Goal: Task Accomplishment & Management: Manage account settings

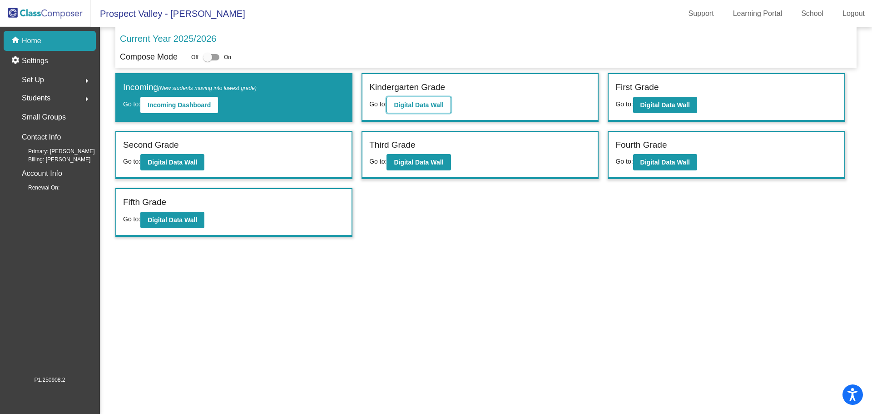
click at [407, 101] on b "Digital Data Wall" at bounding box center [419, 104] width 50 height 7
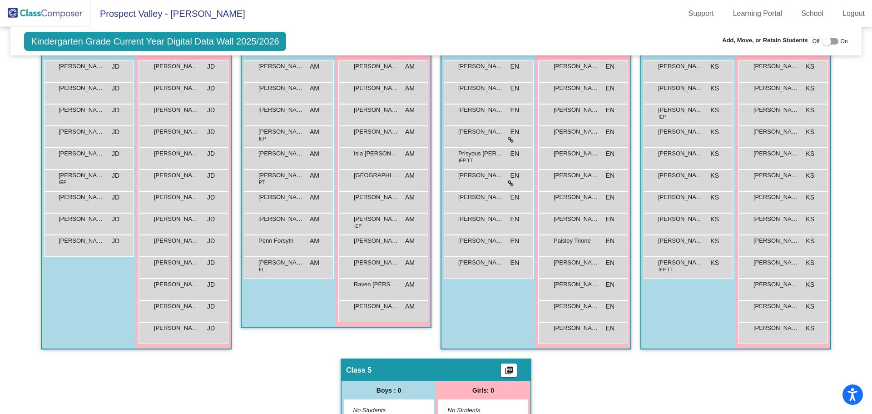
scroll to position [91, 0]
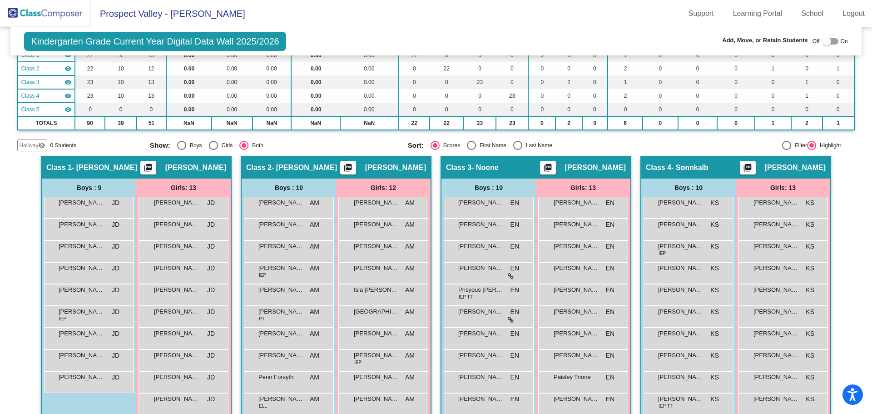
click at [281, 161] on div "Class 2 - [PERSON_NAME] picture_as_pdf [PERSON_NAME]" at bounding box center [336, 168] width 189 height 22
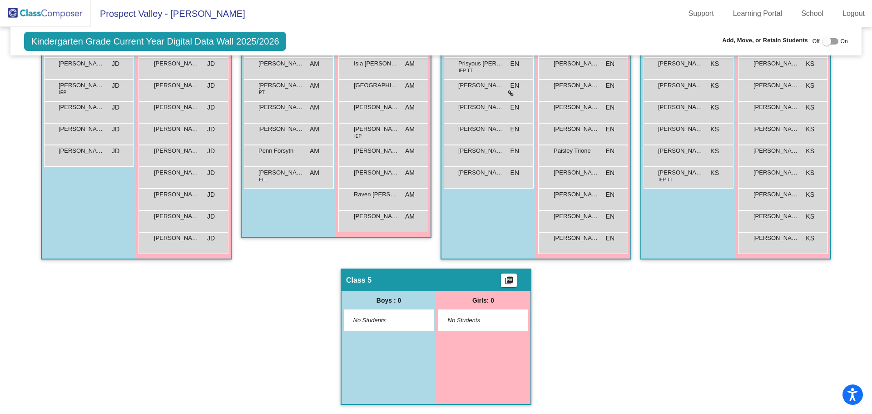
click at [393, 326] on div "No Students" at bounding box center [388, 320] width 89 height 21
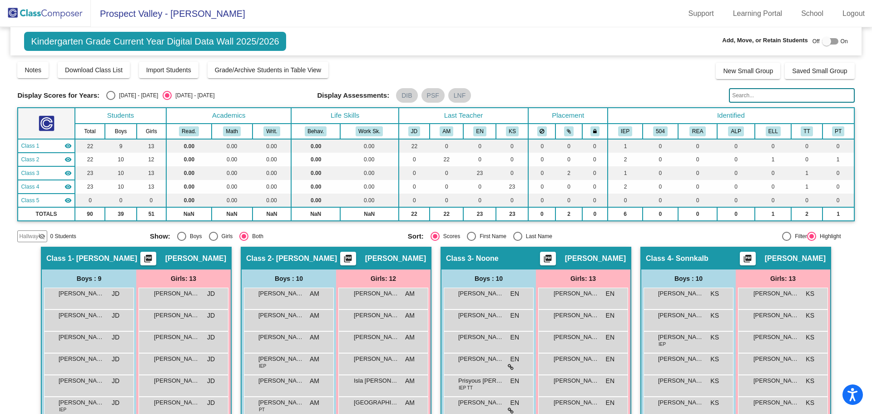
click at [26, 239] on span "Hallway" at bounding box center [28, 236] width 19 height 8
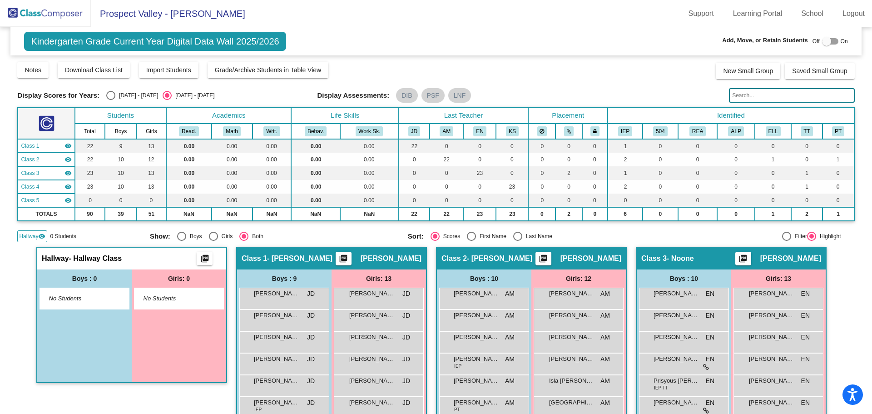
click at [90, 297] on span "No Students" at bounding box center [77, 298] width 57 height 9
click at [25, 233] on span "Hallway" at bounding box center [28, 236] width 19 height 8
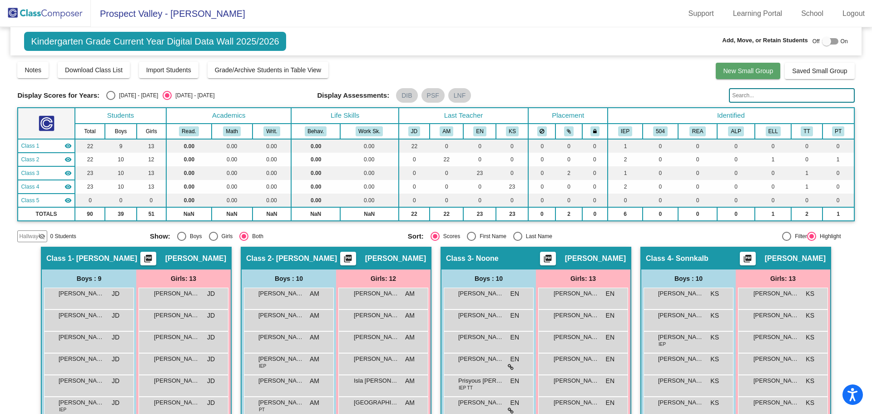
click at [750, 71] on span "New Small Group" at bounding box center [748, 70] width 50 height 7
click at [827, 40] on div at bounding box center [826, 41] width 9 height 9
checkbox input "true"
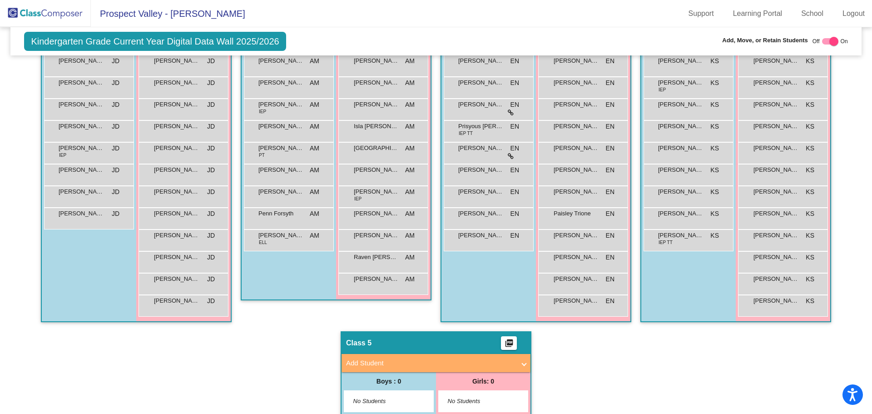
scroll to position [335, 0]
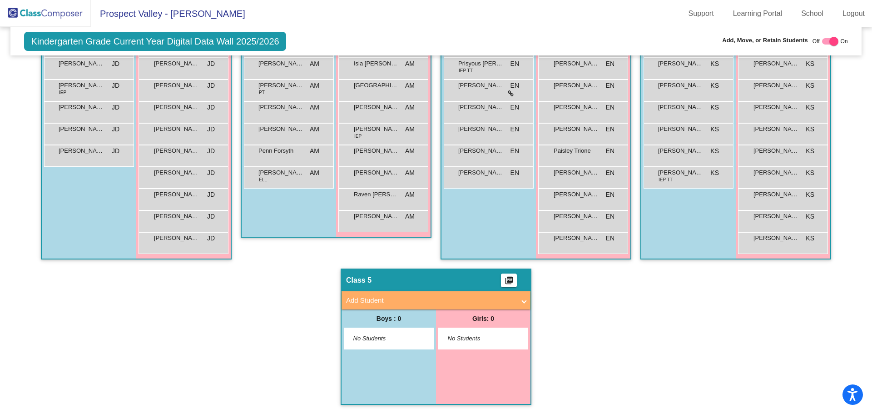
click at [374, 334] on span "No Students" at bounding box center [381, 338] width 57 height 9
click at [362, 343] on div "No Students" at bounding box center [388, 338] width 89 height 21
click at [436, 349] on div "No Students" at bounding box center [483, 338] width 94 height 22
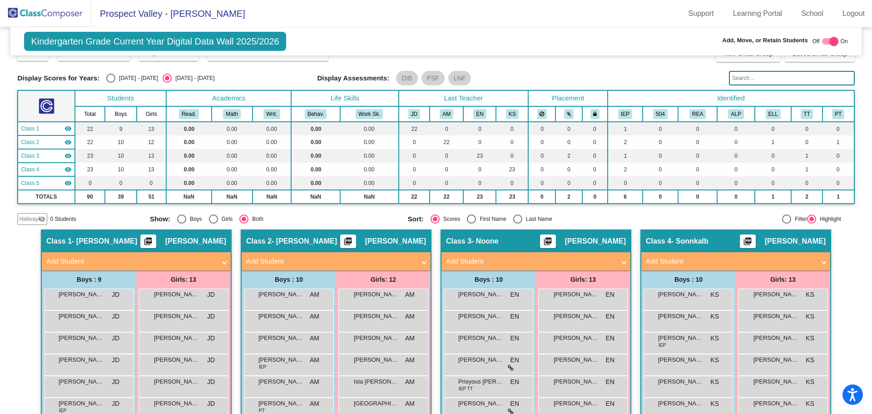
scroll to position [0, 0]
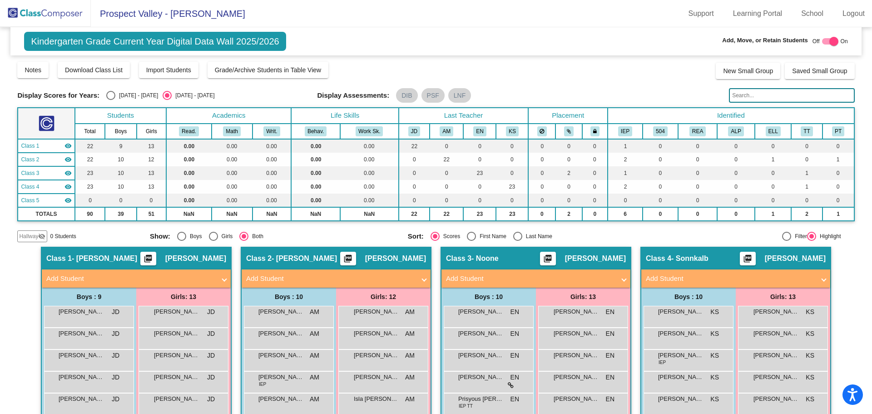
click at [180, 234] on div "Select an option" at bounding box center [181, 236] width 9 height 9
click at [181, 241] on input "Boys" at bounding box center [181, 241] width 0 height 0
radio input "true"
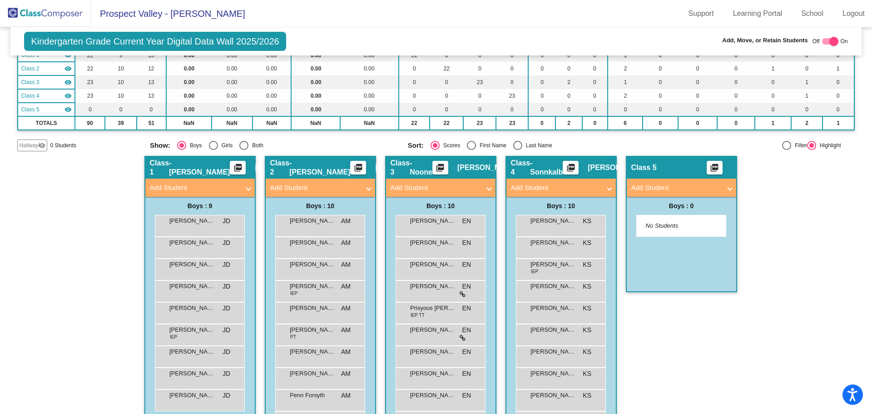
scroll to position [124, 0]
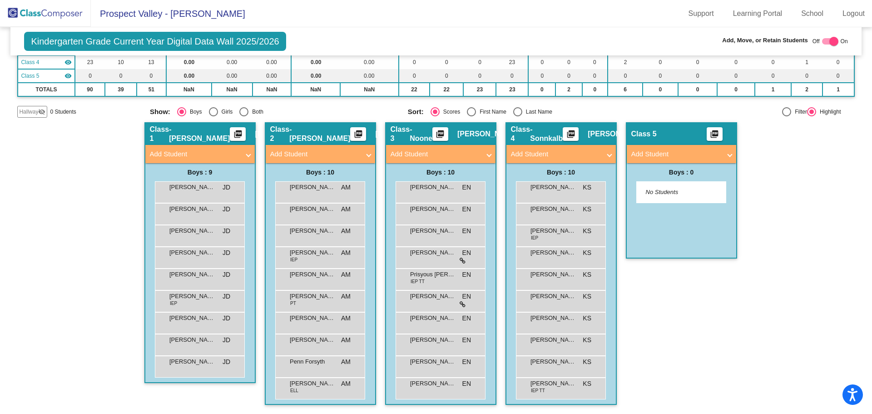
click at [652, 194] on span "No Students" at bounding box center [674, 192] width 57 height 9
click at [723, 151] on span "Add Student" at bounding box center [679, 154] width 97 height 10
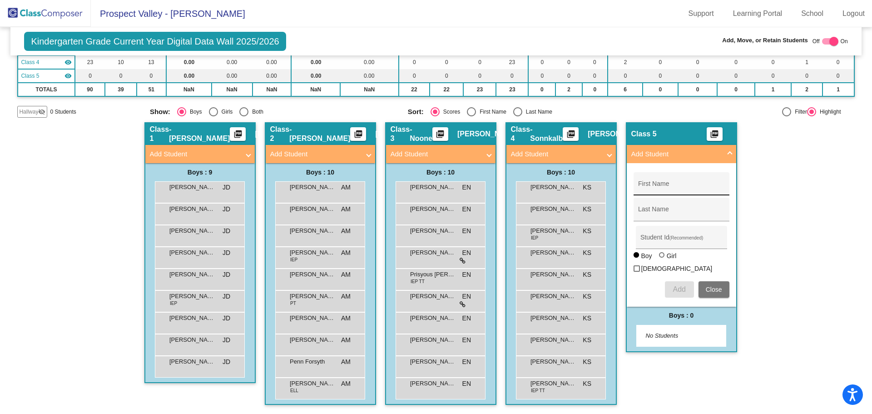
click at [636, 183] on div "First Name" at bounding box center [682, 183] width 96 height 23
type input "Tyshawn"
click at [648, 203] on div "Last Name" at bounding box center [681, 212] width 86 height 19
type input "Suldan"
click at [644, 243] on input "Student Id (Recommended)" at bounding box center [681, 240] width 82 height 7
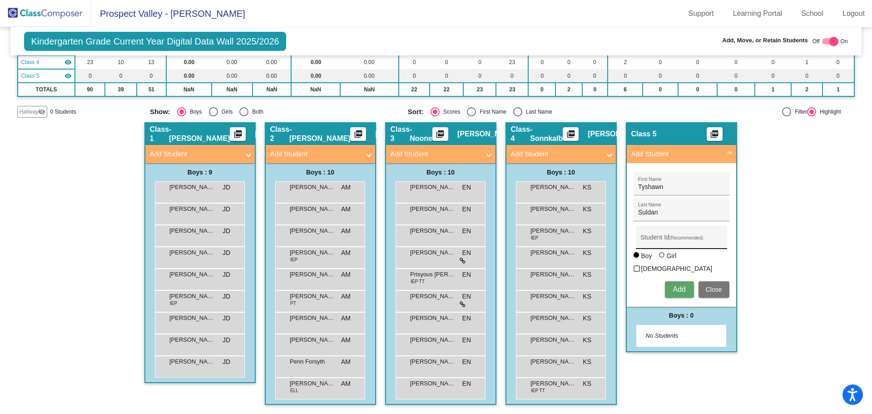
click at [641, 236] on div "Student Id (Recommended)" at bounding box center [681, 239] width 82 height 19
type input "2278883"
click at [676, 285] on span "Add" at bounding box center [679, 289] width 13 height 8
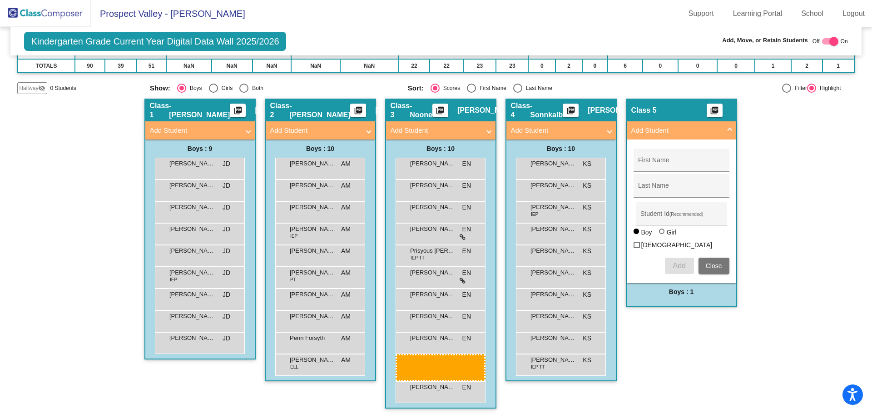
scroll to position [152, 0]
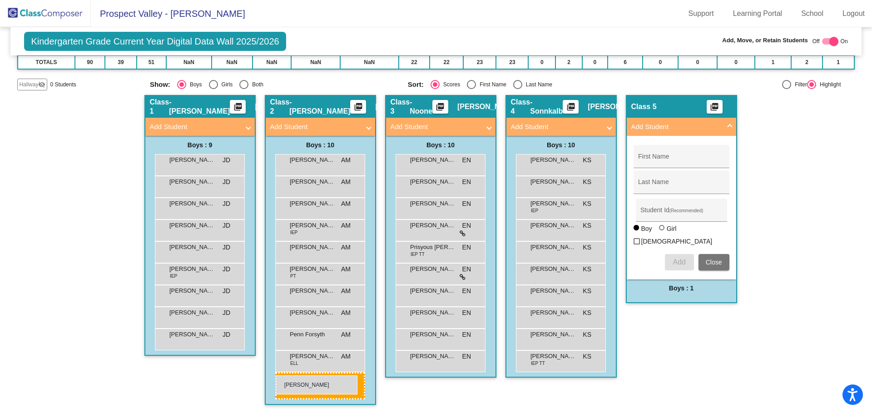
drag, startPoint x: 682, startPoint y: 323, endPoint x: 276, endPoint y: 375, distance: 409.4
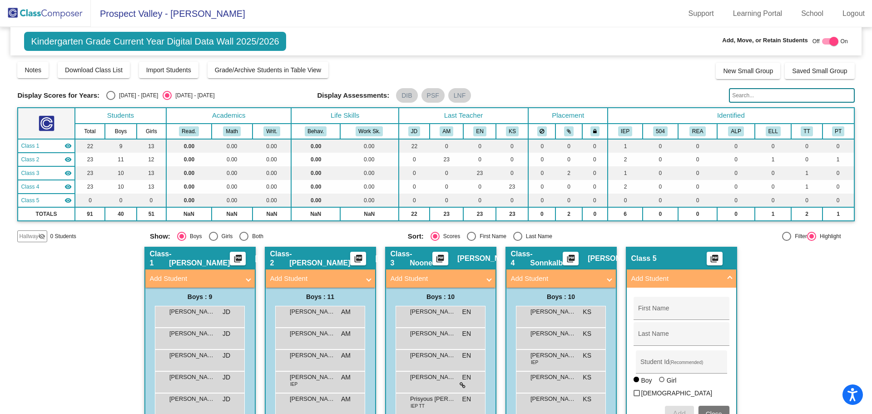
scroll to position [45, 0]
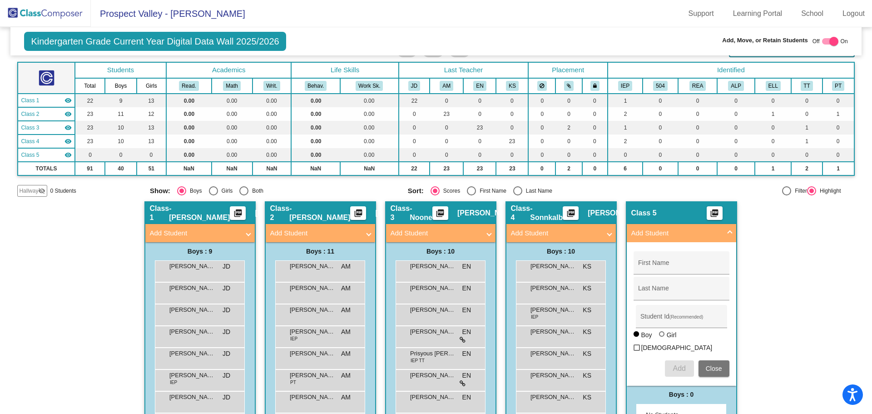
click at [31, 263] on div "Hallway - Hallway Class picture_as_pdf Add Student First Name Last Name Student…" at bounding box center [435, 357] width 837 height 313
click at [59, 14] on img at bounding box center [45, 13] width 91 height 27
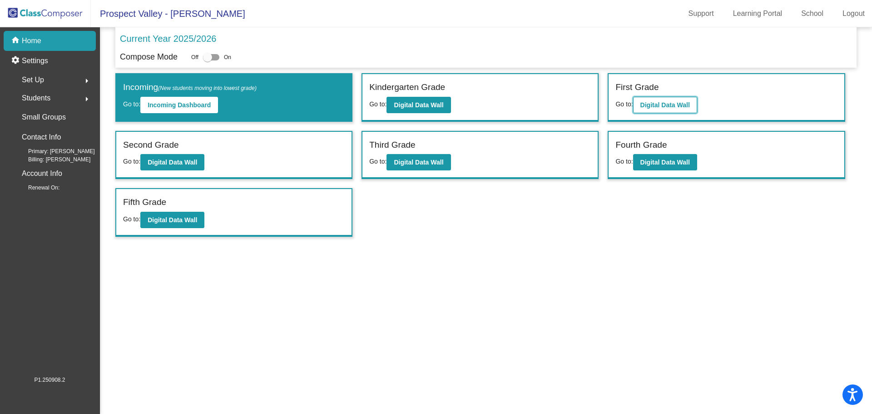
click at [651, 109] on button "Digital Data Wall" at bounding box center [665, 105] width 64 height 16
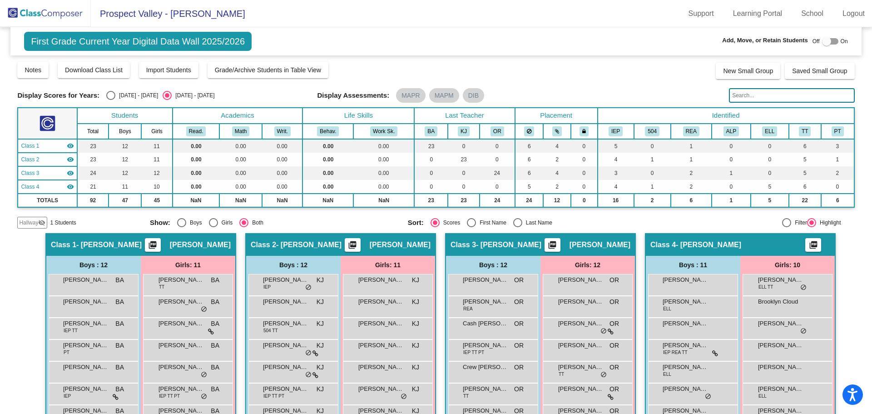
click at [822, 44] on div at bounding box center [826, 41] width 9 height 9
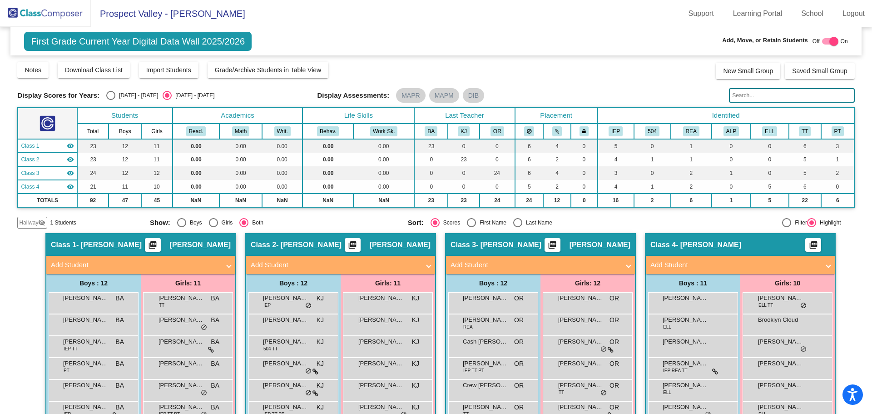
click at [34, 219] on span "Hallway" at bounding box center [28, 222] width 19 height 8
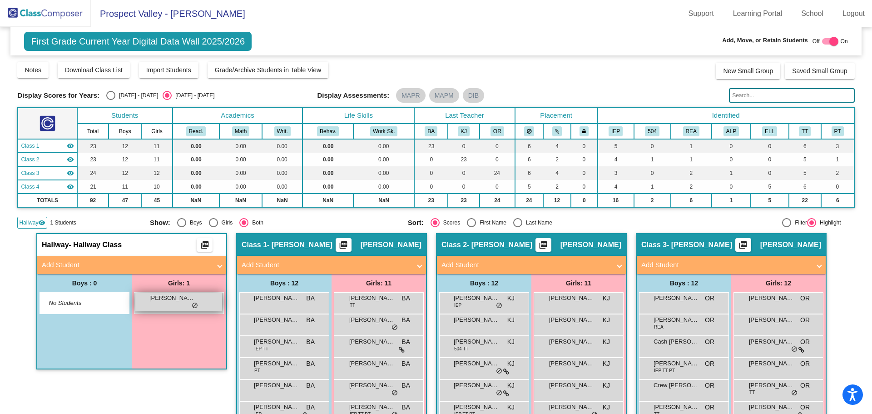
click at [160, 299] on span "[PERSON_NAME]" at bounding box center [171, 297] width 45 height 9
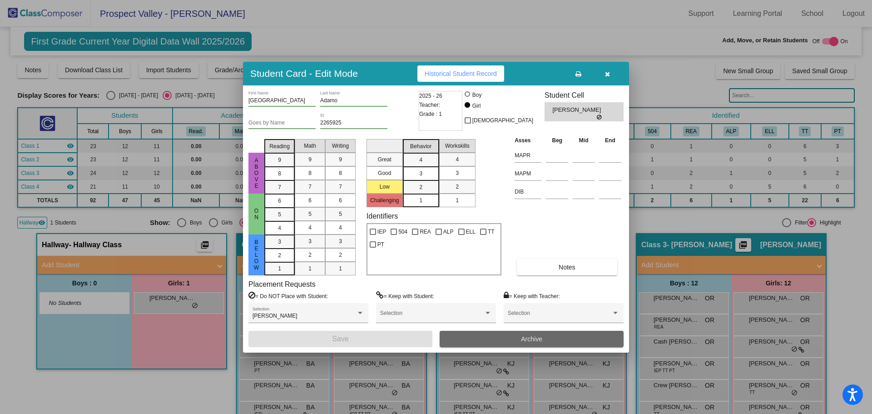
click at [539, 338] on span "Archive" at bounding box center [531, 338] width 21 height 7
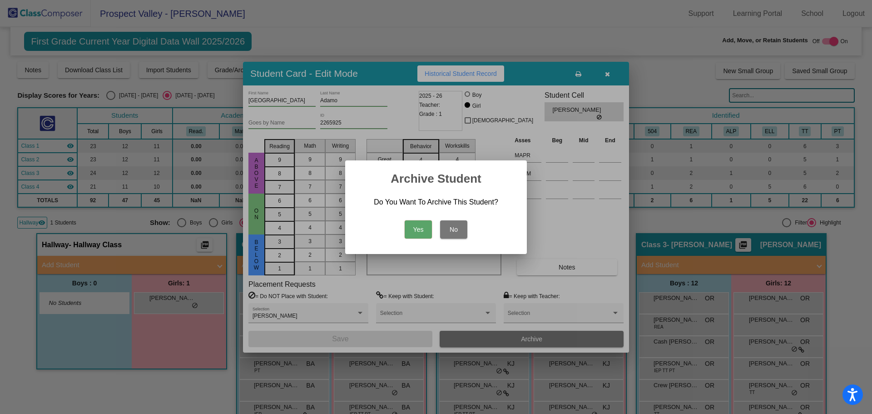
click at [422, 230] on button "Yes" at bounding box center [418, 229] width 27 height 18
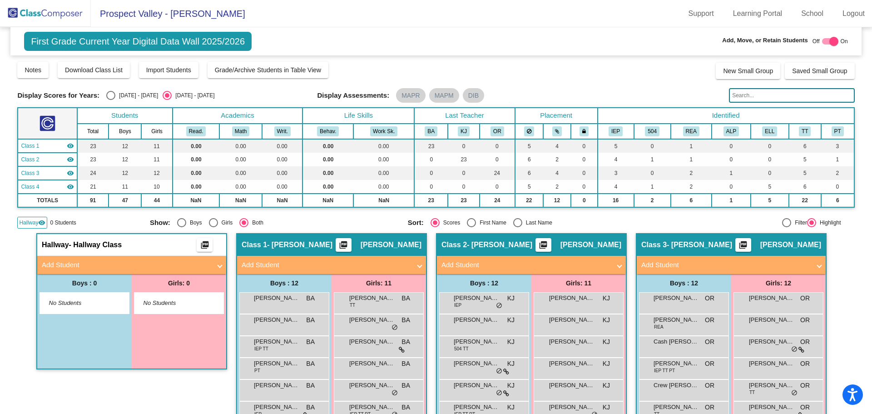
click at [23, 223] on span "Hallway" at bounding box center [28, 222] width 19 height 8
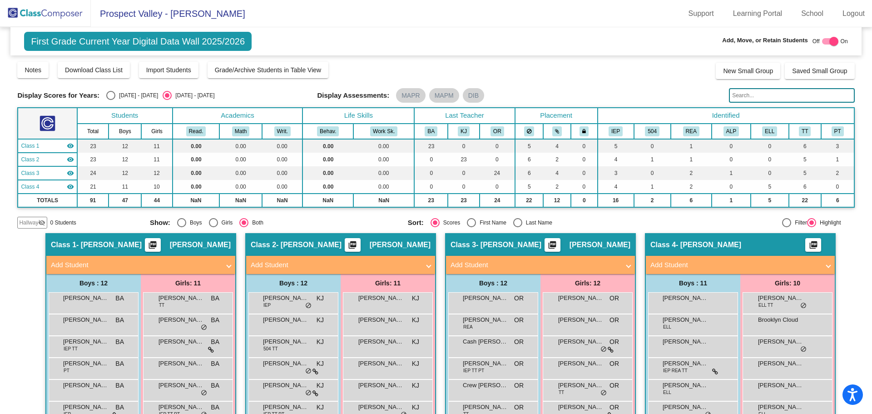
click at [829, 40] on div at bounding box center [833, 41] width 9 height 9
checkbox input "false"
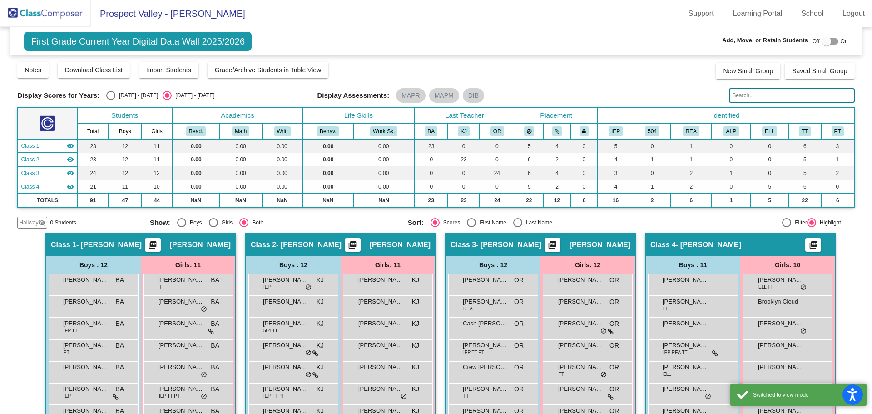
click at [124, 41] on span "First Grade Current Year Digital Data Wall 2025/2026" at bounding box center [138, 41] width 228 height 19
click at [79, 40] on span "First Grade Current Year Digital Data Wall 2025/2026" at bounding box center [138, 41] width 228 height 19
click at [32, 9] on img at bounding box center [45, 13] width 91 height 27
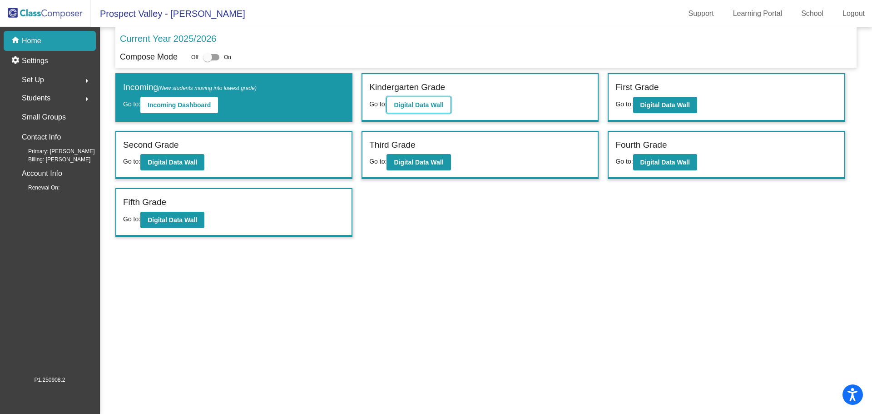
click at [414, 102] on b "Digital Data Wall" at bounding box center [419, 104] width 50 height 7
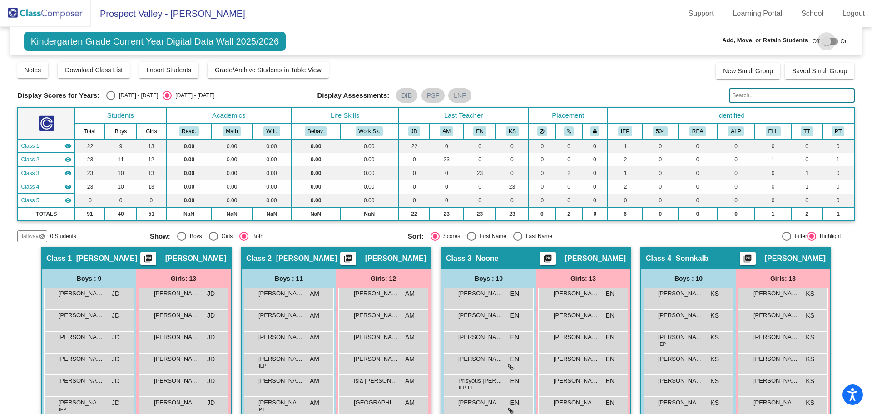
click at [822, 39] on div at bounding box center [826, 41] width 9 height 9
checkbox input "true"
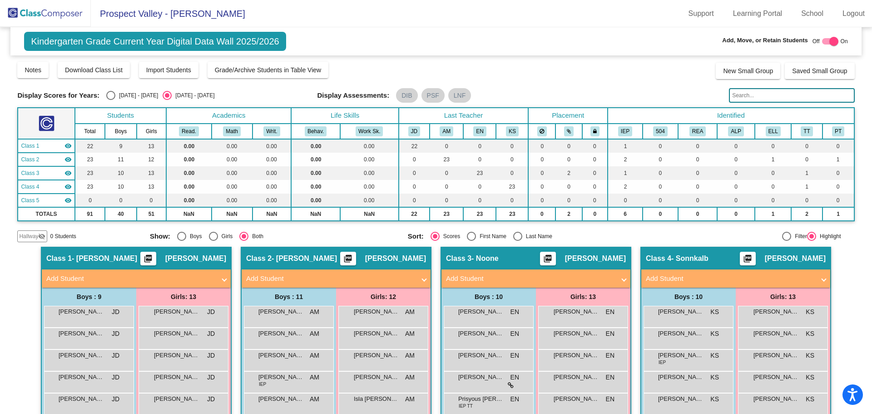
click at [178, 235] on div "Select an option" at bounding box center [181, 236] width 9 height 9
click at [181, 241] on input "Boys" at bounding box center [181, 241] width 0 height 0
radio input "true"
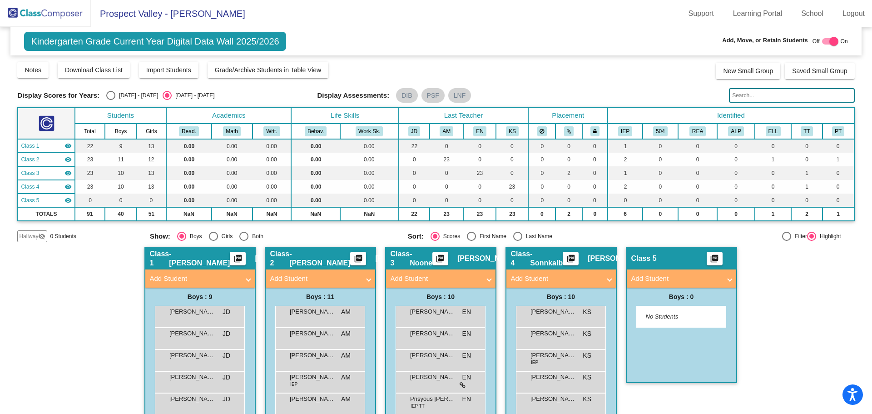
click at [661, 314] on span "No Students" at bounding box center [674, 316] width 57 height 9
click at [695, 272] on mat-expansion-panel-header "Add Student" at bounding box center [681, 278] width 109 height 18
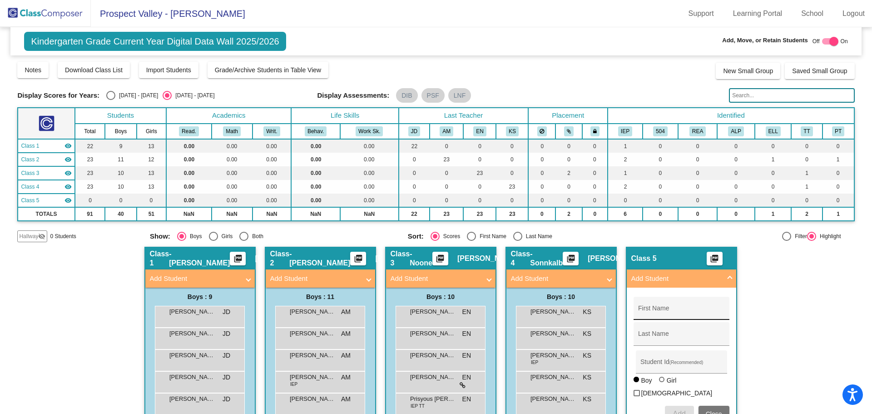
click at [649, 317] on div "First Name" at bounding box center [681, 311] width 86 height 19
click at [209, 238] on div "Select an option" at bounding box center [213, 236] width 9 height 9
click at [213, 241] on input "Girls" at bounding box center [213, 241] width 0 height 0
radio input "true"
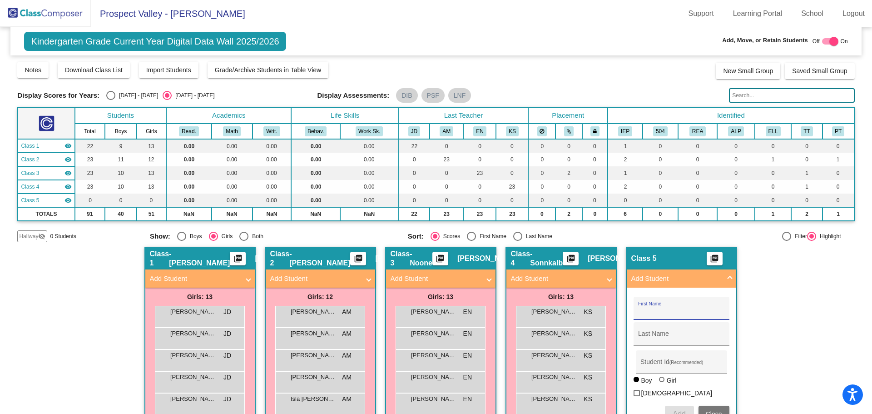
click at [663, 311] on input "First Name" at bounding box center [681, 311] width 86 height 7
type input "Mailys"
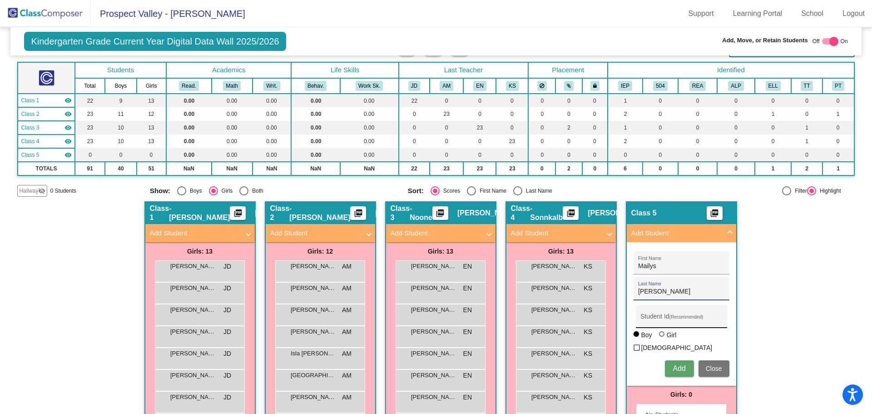
type input "[PERSON_NAME]"
click at [660, 322] on input "Student Id (Recommended)" at bounding box center [681, 319] width 82 height 7
click at [664, 333] on div at bounding box center [661, 333] width 5 height 5
click at [663, 338] on input "Girl" at bounding box center [662, 338] width 0 height 0
radio input "true"
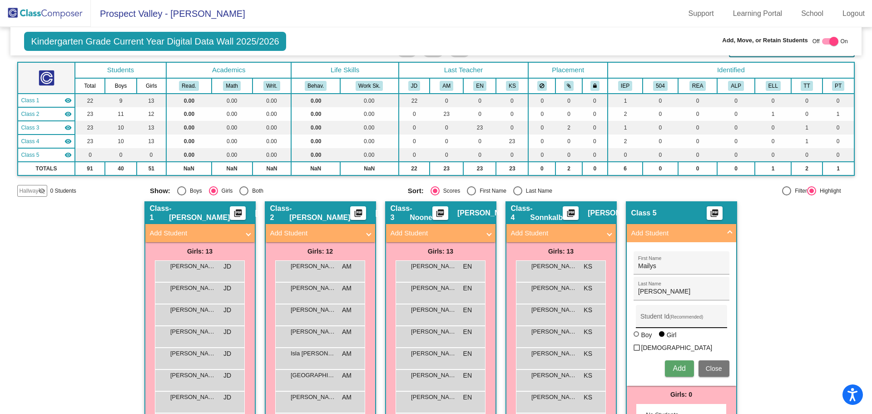
click at [666, 317] on input "Student Id (Recommended)" at bounding box center [681, 319] width 82 height 7
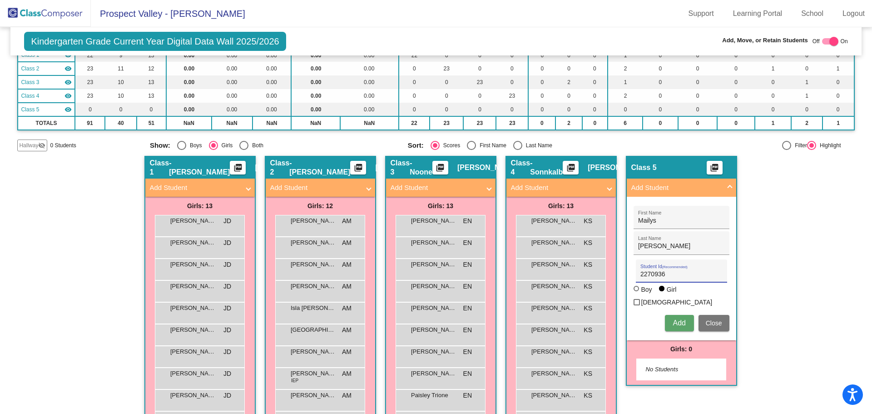
scroll to position [182, 0]
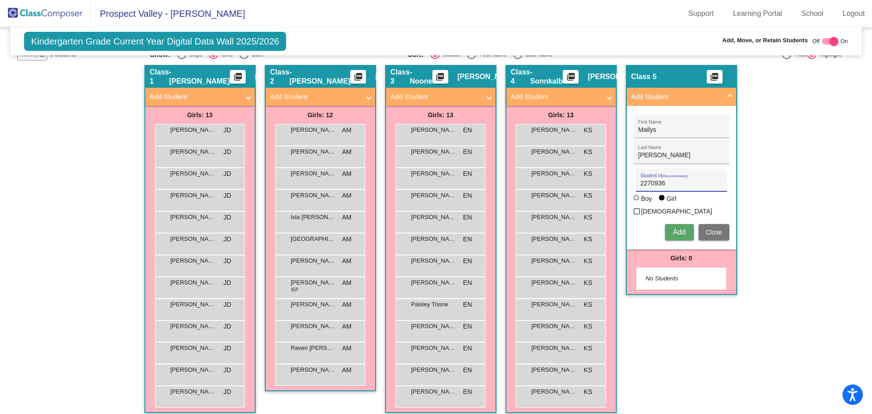
type input "2270936"
click at [676, 228] on span "Add" at bounding box center [679, 232] width 13 height 8
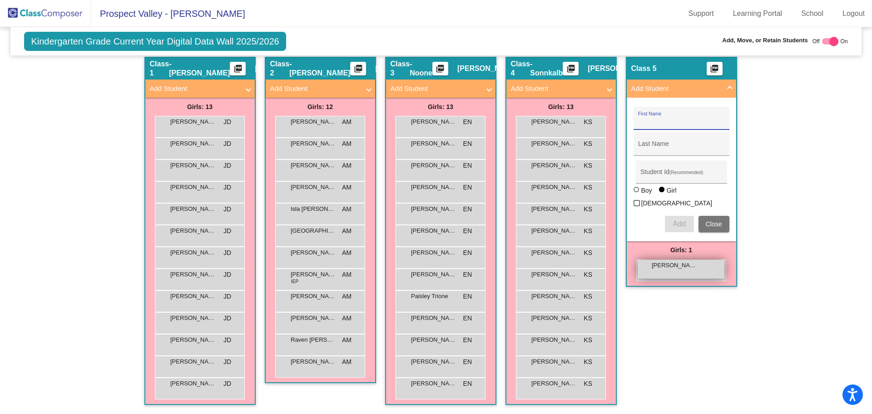
scroll to position [144, 0]
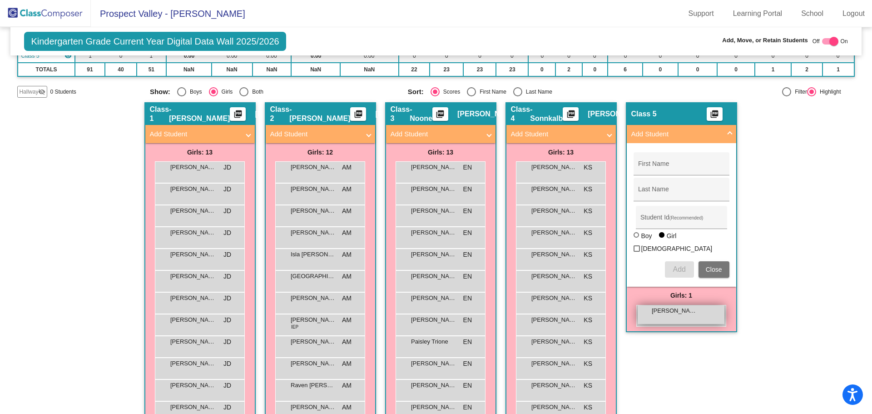
click at [660, 306] on span "[PERSON_NAME]" at bounding box center [674, 310] width 45 height 9
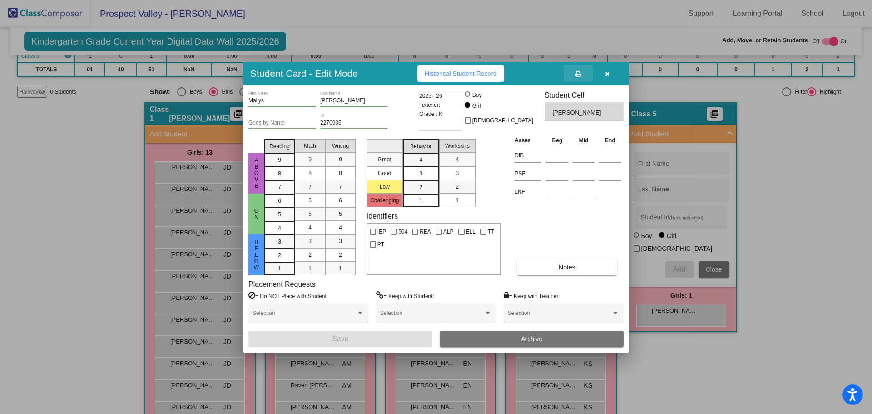
click at [579, 73] on icon at bounding box center [578, 74] width 6 height 6
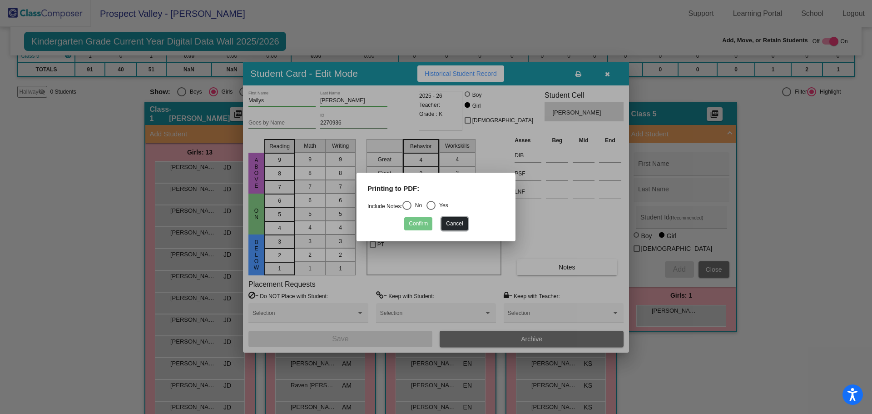
click at [451, 221] on button "Cancel" at bounding box center [454, 223] width 26 height 13
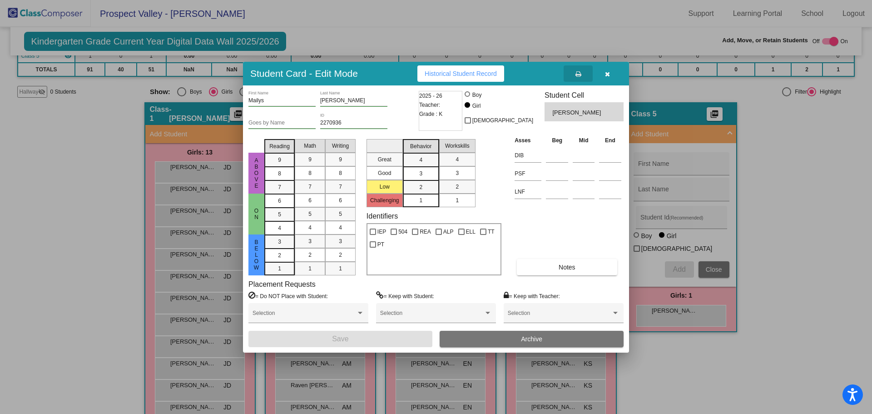
click at [609, 72] on icon "button" at bounding box center [607, 74] width 5 height 6
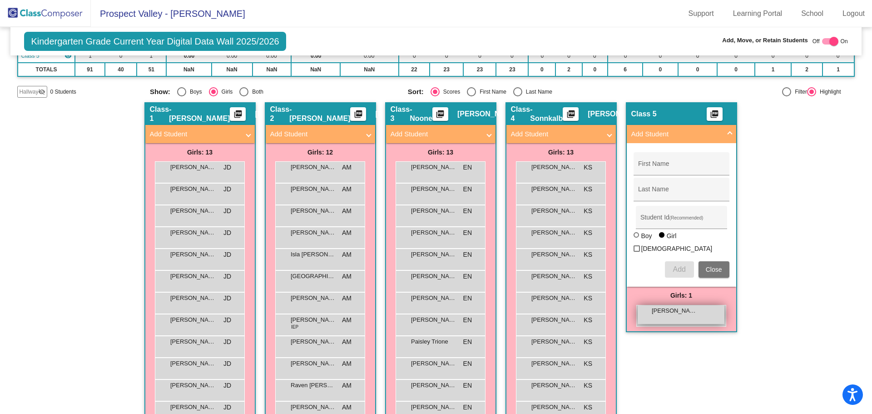
click at [648, 305] on div "[PERSON_NAME] lock do_not_disturb_alt" at bounding box center [681, 314] width 87 height 19
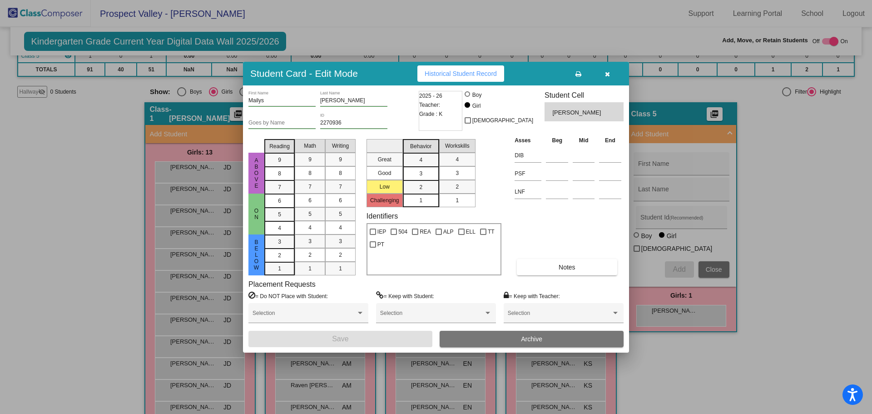
click at [523, 337] on span "Archive" at bounding box center [531, 338] width 21 height 7
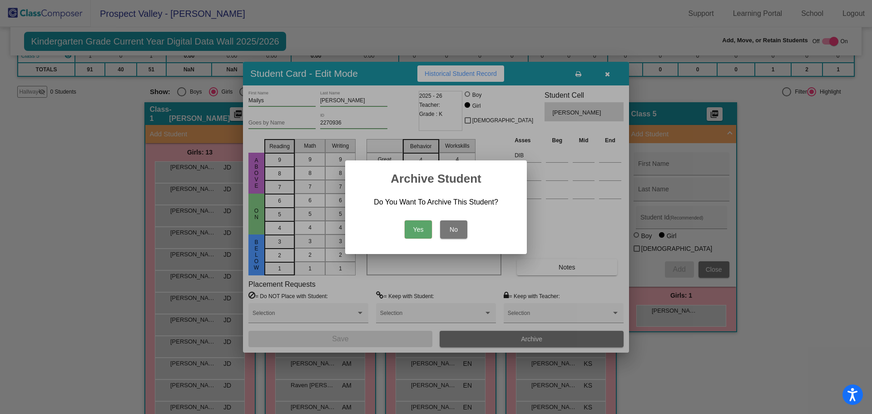
click at [417, 230] on button "Yes" at bounding box center [418, 229] width 27 height 18
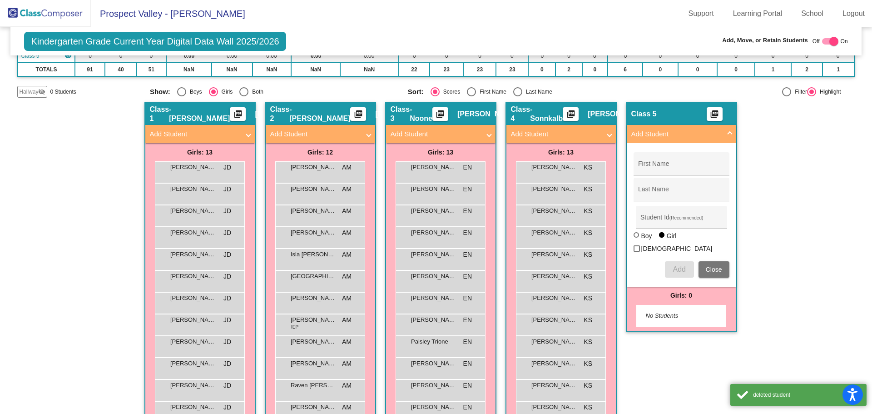
scroll to position [0, 0]
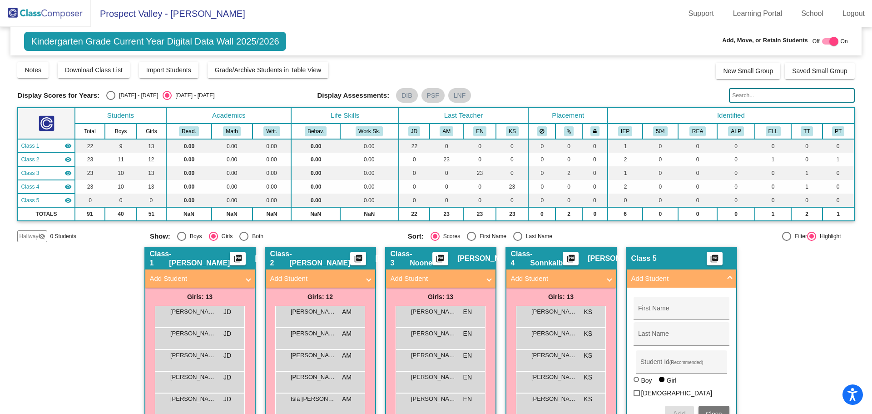
click at [829, 45] on div at bounding box center [833, 41] width 9 height 9
checkbox input "false"
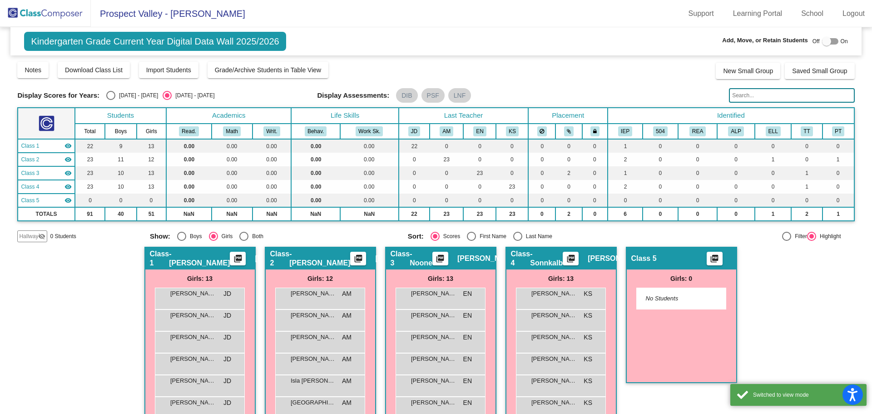
click at [59, 13] on img at bounding box center [45, 13] width 91 height 27
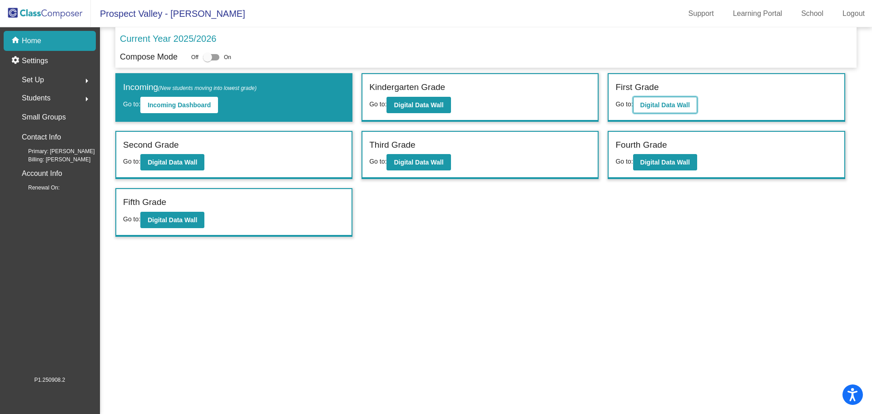
click at [667, 104] on b "Digital Data Wall" at bounding box center [665, 104] width 50 height 7
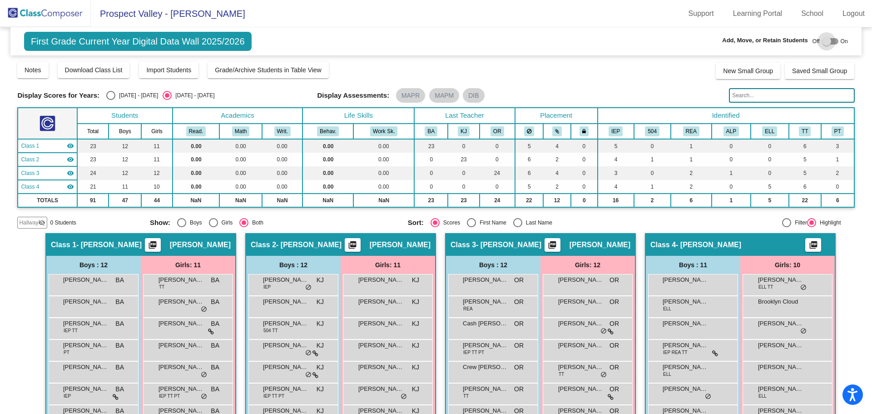
click at [822, 45] on div at bounding box center [826, 41] width 9 height 9
checkbox input "true"
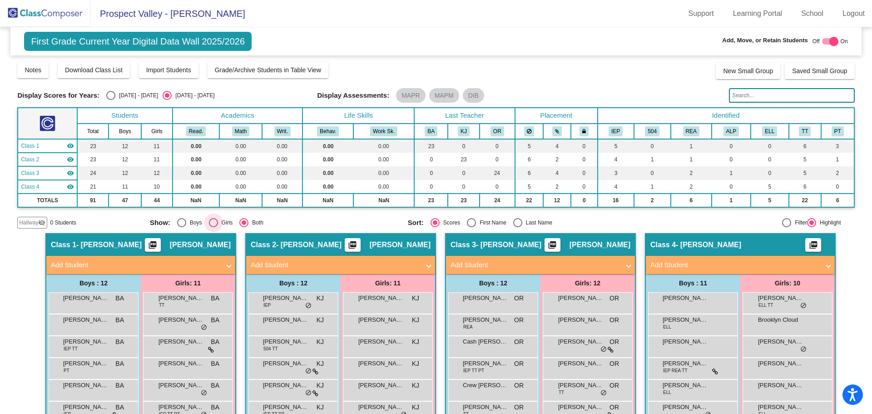
click at [209, 222] on div "Select an option" at bounding box center [213, 222] width 9 height 9
click at [213, 227] on input "Girls" at bounding box center [213, 227] width 0 height 0
radio input "true"
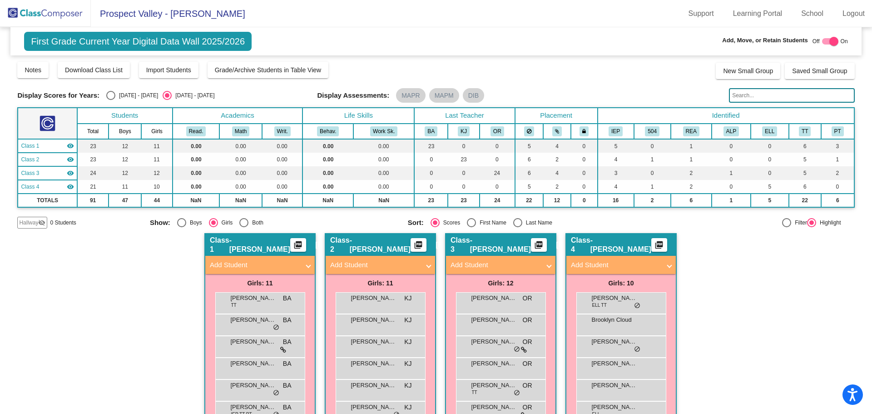
click at [743, 307] on div "Hallway - Hallway Class picture_as_pdf Add Student First Name Last Name Student…" at bounding box center [435, 400] width 837 height 335
click at [28, 222] on span "Hallway" at bounding box center [28, 222] width 19 height 8
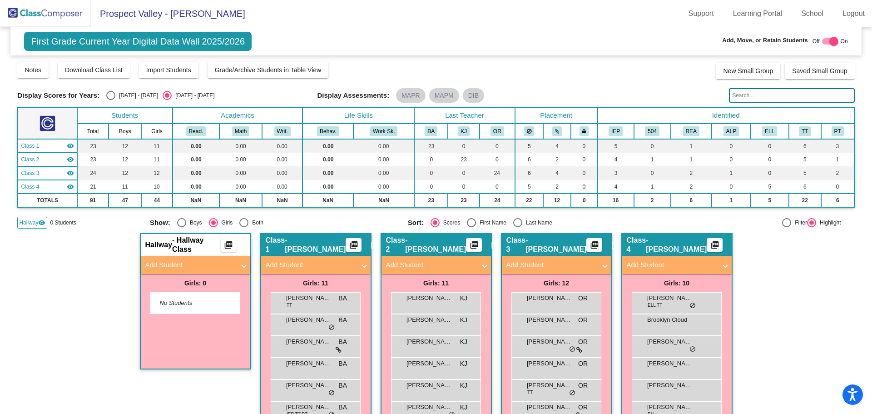
click at [28, 223] on span "Hallway" at bounding box center [28, 222] width 19 height 8
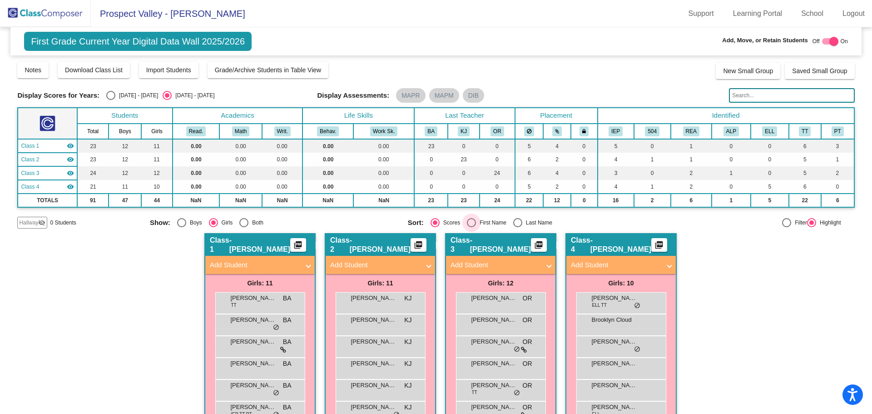
click at [470, 223] on div "Select an option" at bounding box center [471, 222] width 9 height 9
click at [471, 227] on input "First Name" at bounding box center [471, 227] width 0 height 0
radio input "true"
click at [431, 224] on div "Select an option" at bounding box center [435, 222] width 9 height 9
click at [435, 227] on input "Scores" at bounding box center [435, 227] width 0 height 0
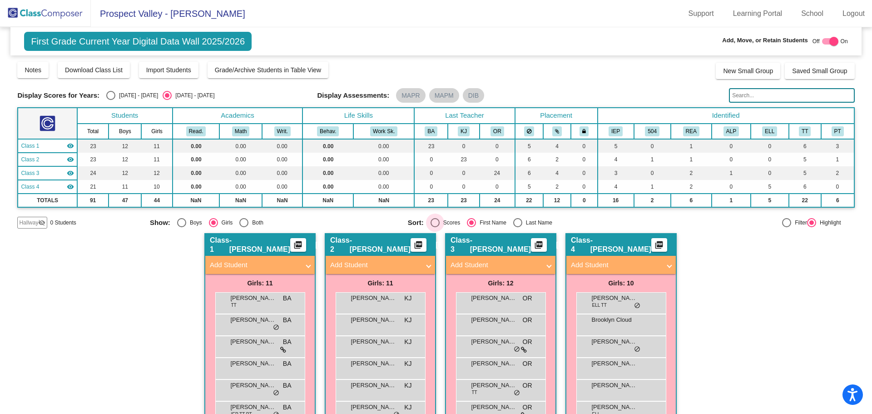
radio input "true"
click at [752, 248] on div "Hallway - Hallway Class picture_as_pdf Add Student First Name Last Name Student…" at bounding box center [435, 400] width 837 height 335
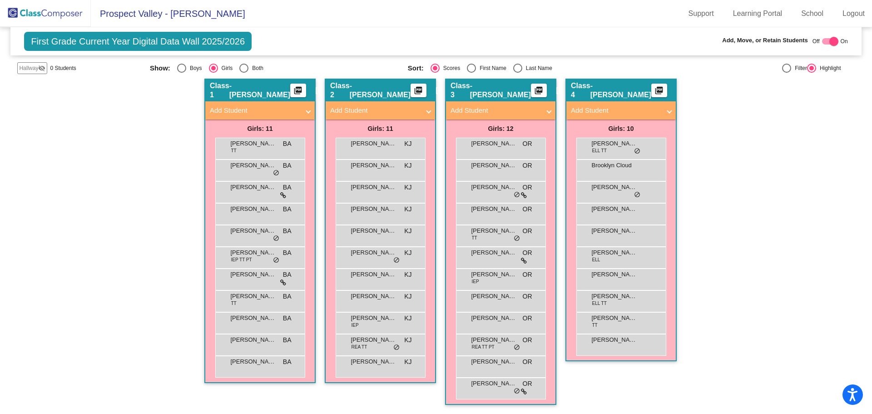
scroll to position [109, 0]
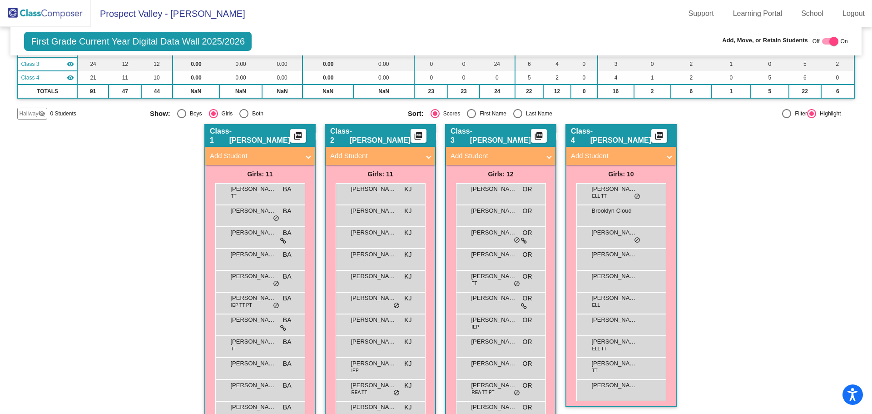
click at [613, 134] on span "- [PERSON_NAME]" at bounding box center [620, 136] width 61 height 18
click at [581, 157] on mat-panel-title "Add Student" at bounding box center [615, 156] width 89 height 10
radio input "false"
radio input "true"
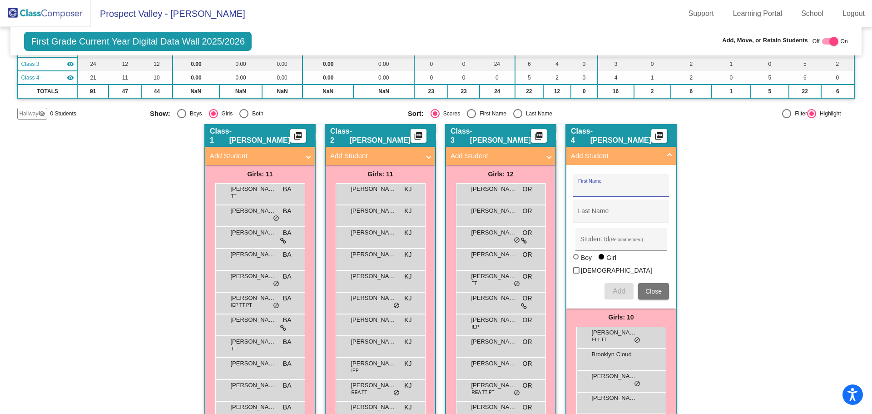
click at [594, 186] on input "First Name" at bounding box center [621, 188] width 86 height 7
type input "Mailys"
click at [614, 213] on input "Last Name" at bounding box center [621, 214] width 86 height 7
type input "[PERSON_NAME]"
click at [605, 241] on input "Student Id (Recommended)" at bounding box center [621, 242] width 82 height 7
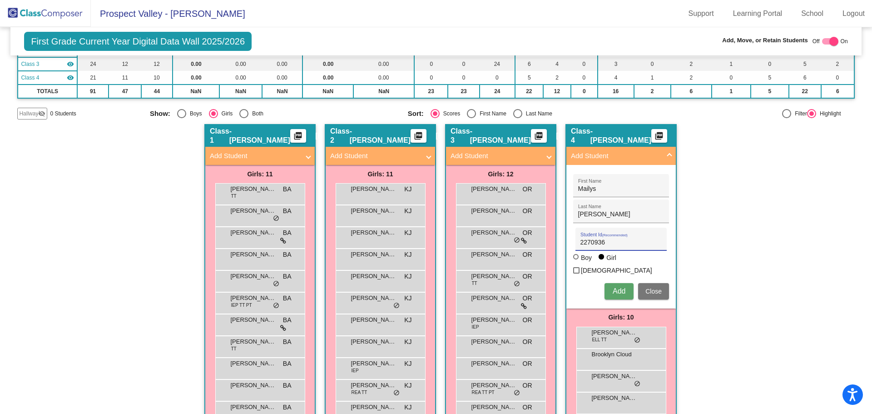
type input "2270936"
click at [613, 287] on span "Add" at bounding box center [619, 291] width 13 height 8
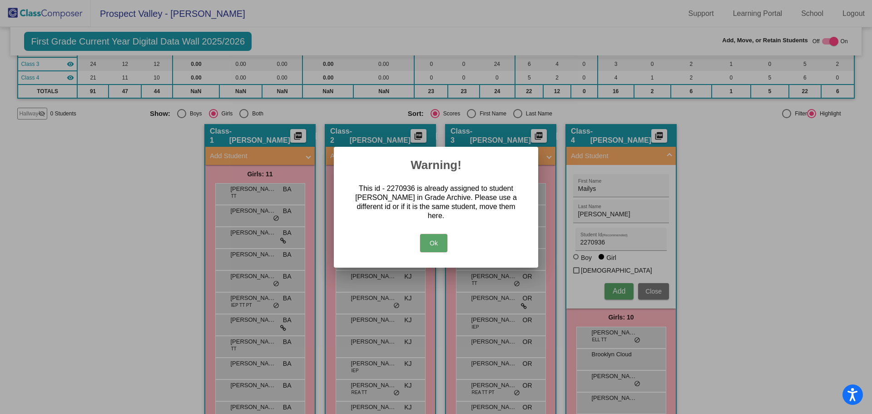
click at [431, 241] on button "Ok" at bounding box center [433, 243] width 27 height 18
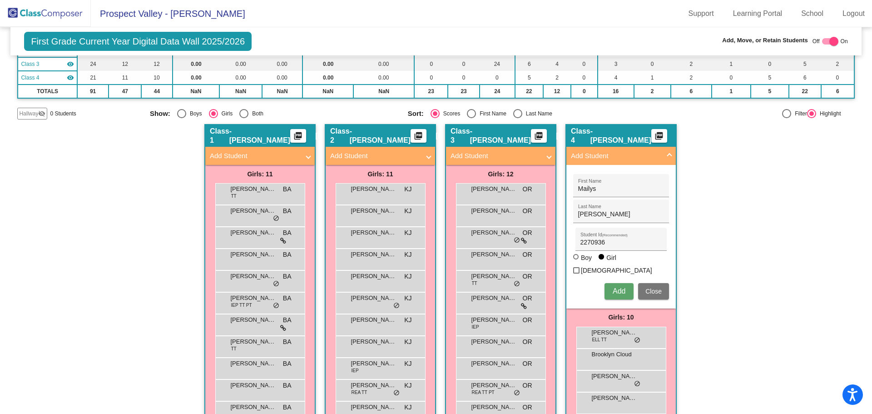
click at [657, 287] on span "Close" at bounding box center [653, 290] width 16 height 7
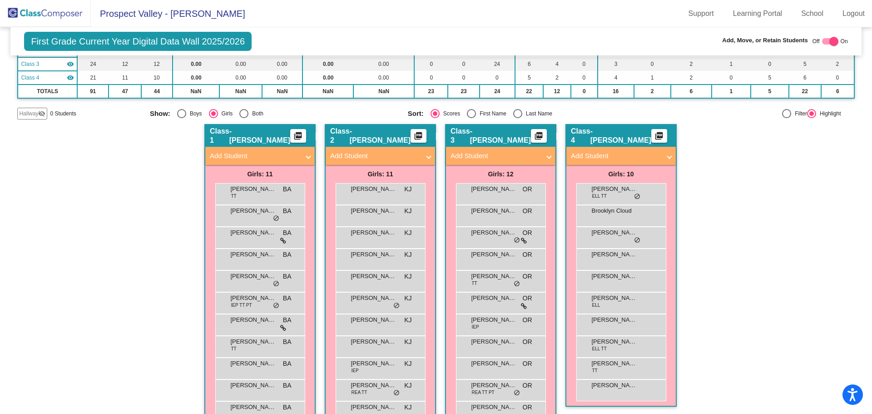
click at [741, 222] on div "Hallway - Hallway Class picture_as_pdf Add Student First Name Last Name Student…" at bounding box center [435, 291] width 837 height 335
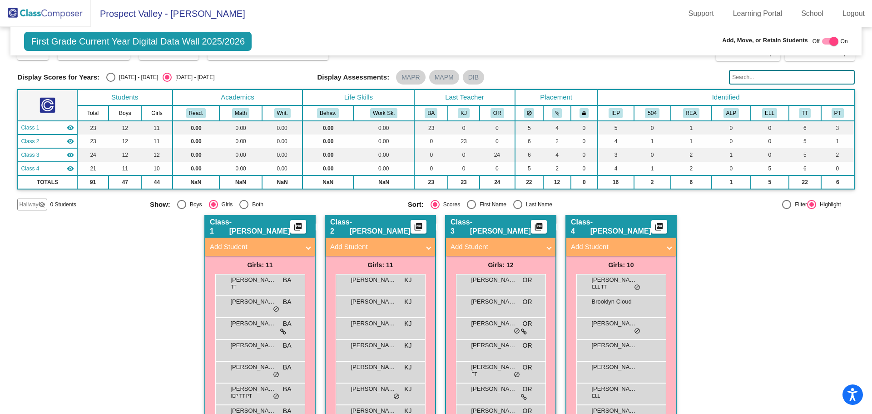
scroll to position [0, 0]
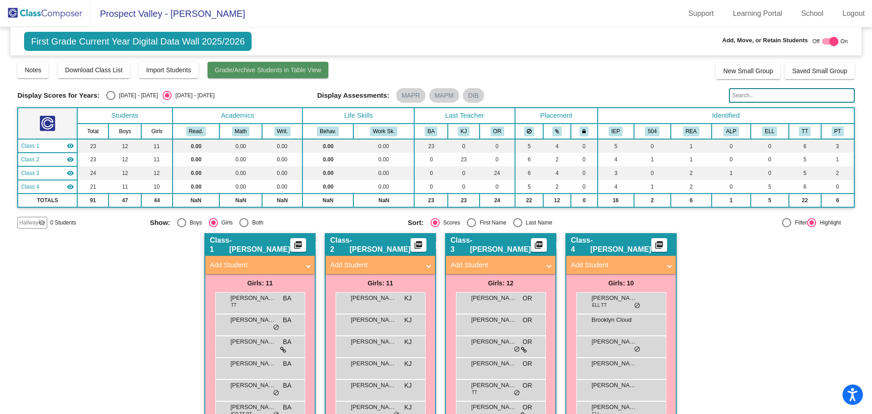
click at [253, 67] on span "Grade/Archive Students in Table View" at bounding box center [268, 69] width 107 height 7
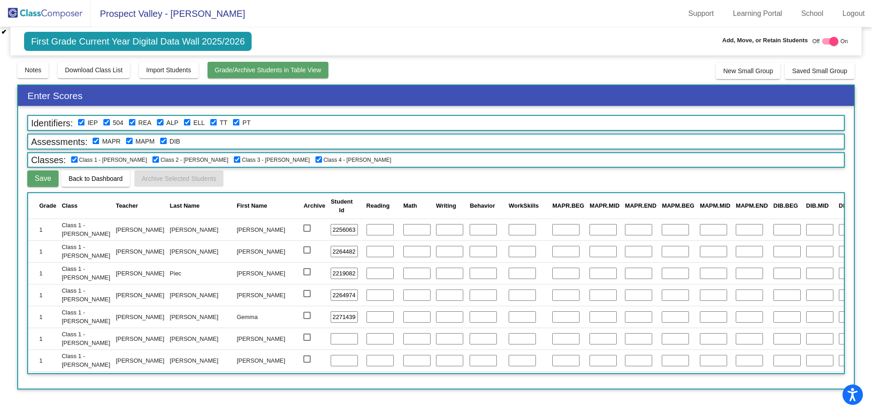
click at [305, 69] on span "Grade/Archive Students in Table View" at bounding box center [268, 69] width 107 height 7
click at [605, 67] on div "Notes Download Class List Import Students Grade/Archive Students in Table View …" at bounding box center [435, 70] width 837 height 18
click at [61, 12] on img at bounding box center [45, 13] width 91 height 27
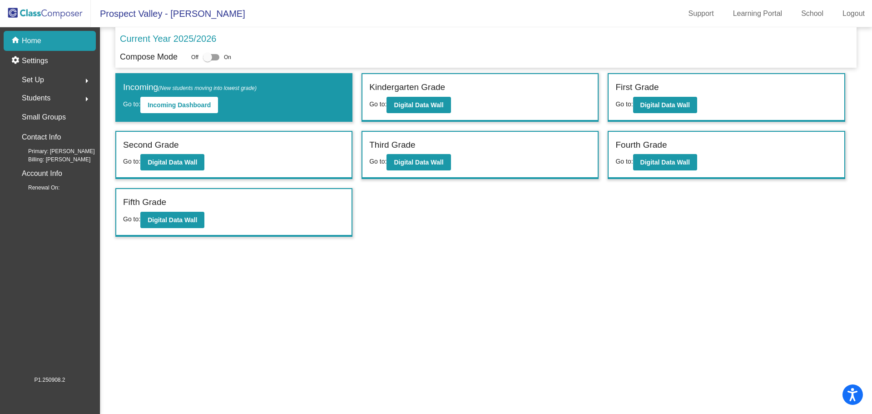
click at [30, 92] on span "Students" at bounding box center [36, 98] width 29 height 13
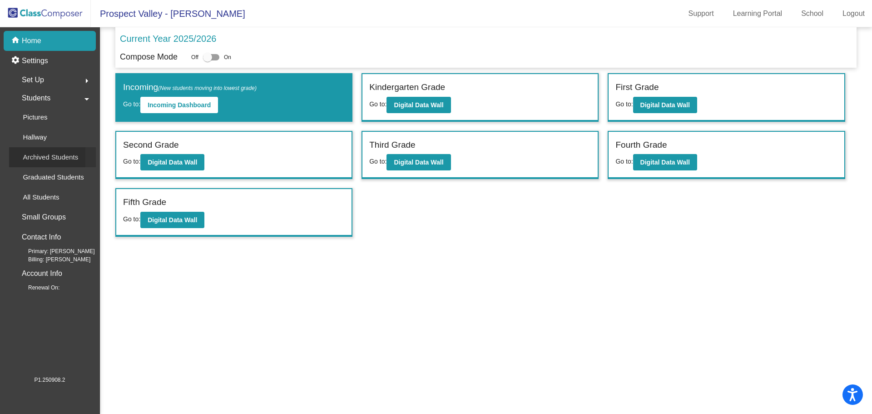
click at [36, 156] on p "Archived Students" at bounding box center [50, 157] width 55 height 11
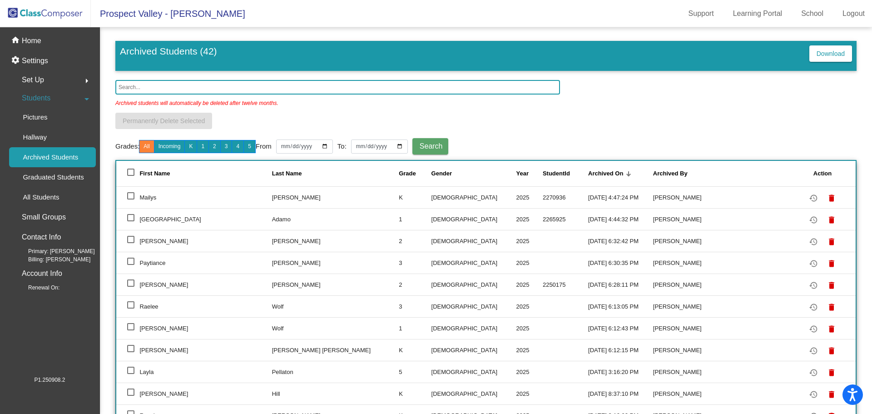
click at [129, 196] on div at bounding box center [130, 195] width 7 height 7
click at [130, 199] on input "select row 2" at bounding box center [130, 199] width 0 height 0
click at [130, 194] on div at bounding box center [130, 195] width 7 height 7
click at [130, 199] on input "deselect row 2" at bounding box center [130, 199] width 0 height 0
checkbox input "false"
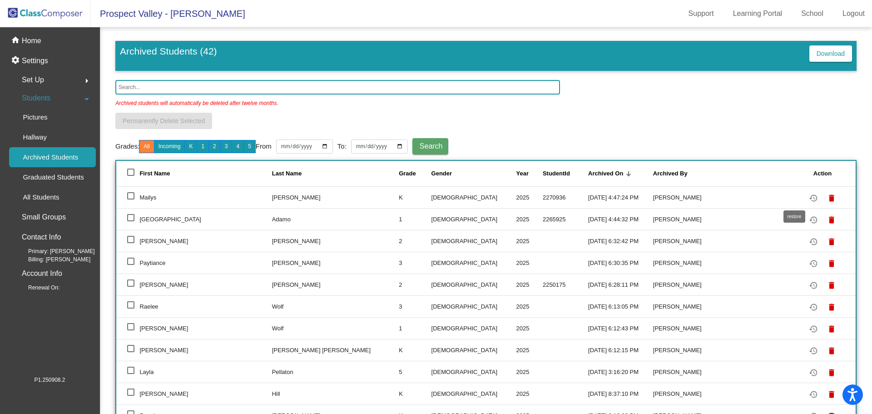
click at [808, 197] on mat-icon "restore" at bounding box center [813, 198] width 11 height 11
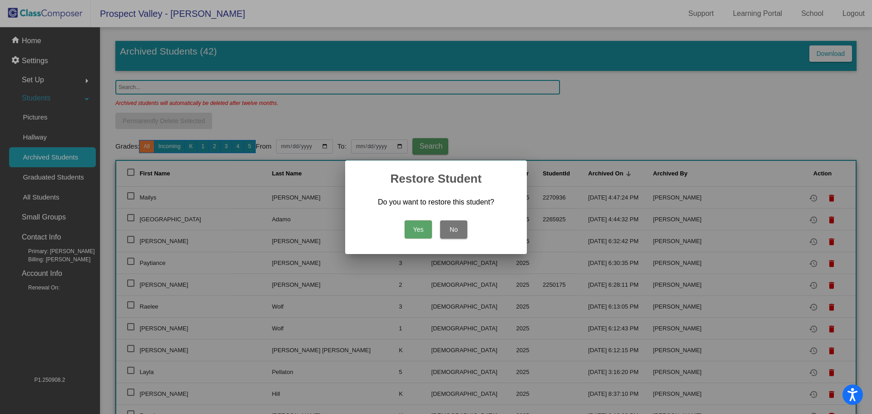
click at [417, 230] on button "Yes" at bounding box center [418, 229] width 27 height 18
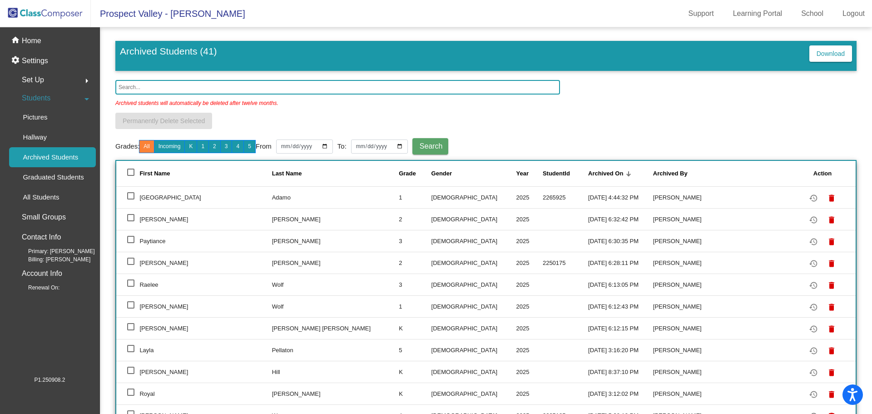
click at [39, 11] on img at bounding box center [45, 13] width 91 height 27
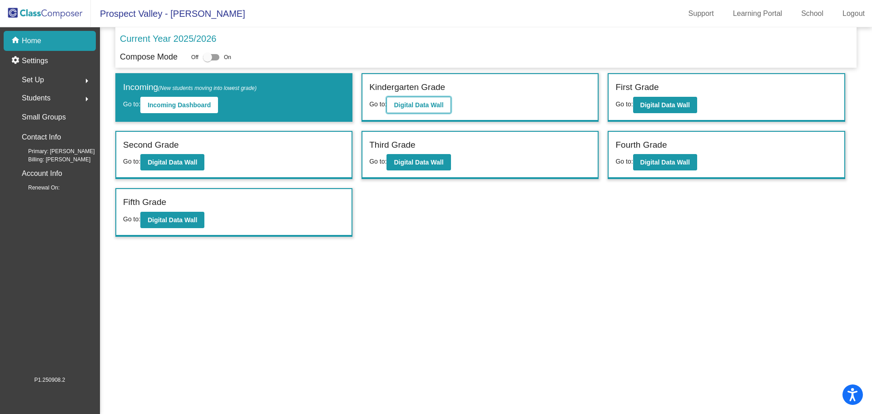
click at [417, 102] on b "Digital Data Wall" at bounding box center [419, 104] width 50 height 7
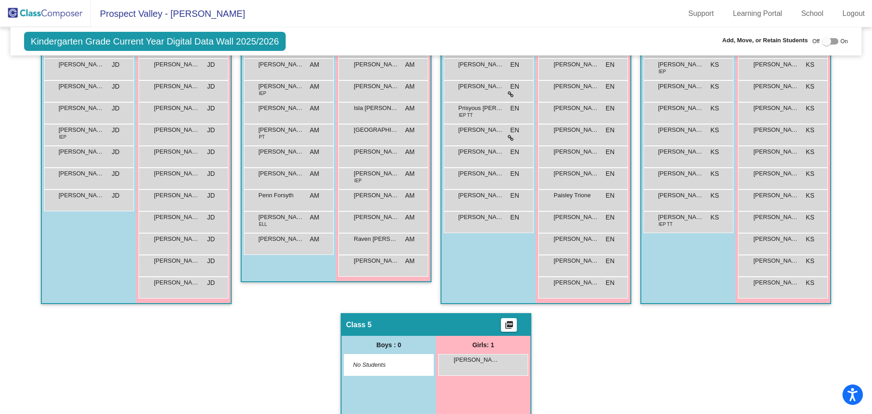
scroll to position [317, 0]
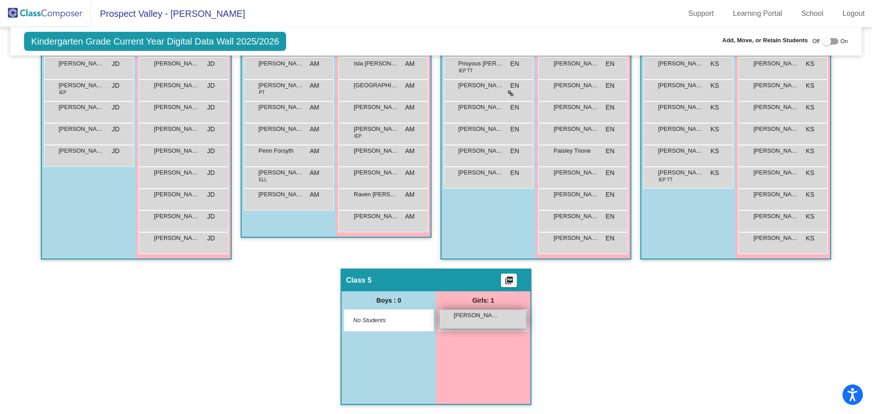
drag, startPoint x: 476, startPoint y: 321, endPoint x: 477, endPoint y: 313, distance: 7.3
click at [477, 313] on div "[PERSON_NAME] lock do_not_disturb_alt" at bounding box center [483, 319] width 87 height 19
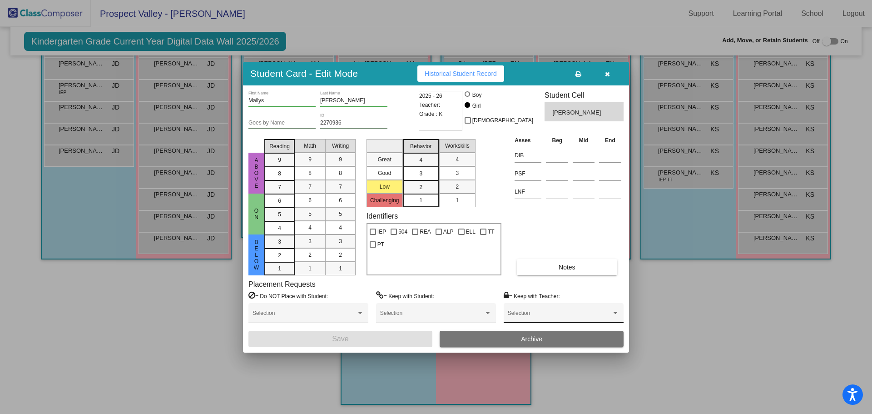
click at [573, 311] on div "Selection" at bounding box center [564, 315] width 112 height 16
click at [573, 311] on span "None" at bounding box center [564, 316] width 112 height 16
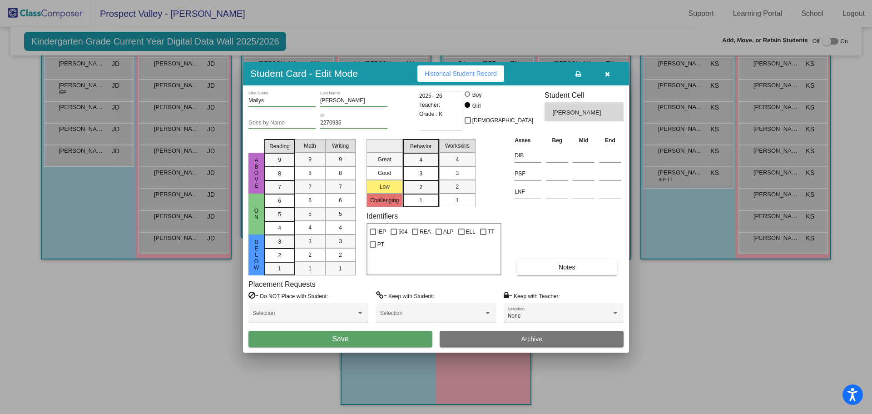
click at [742, 330] on div at bounding box center [436, 207] width 872 height 414
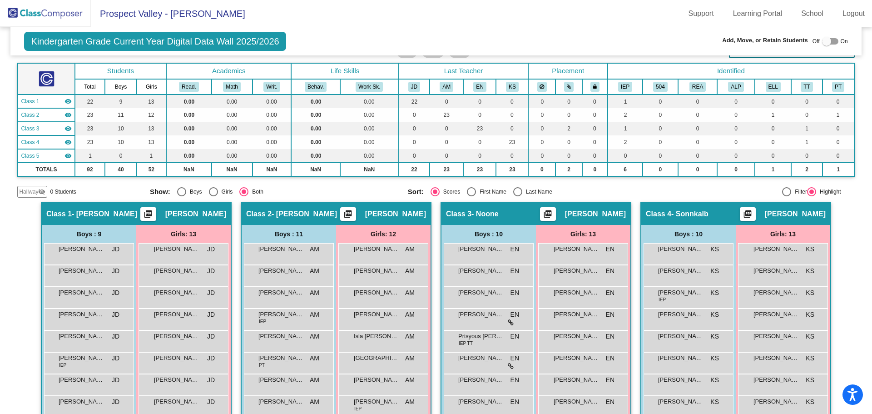
scroll to position [0, 0]
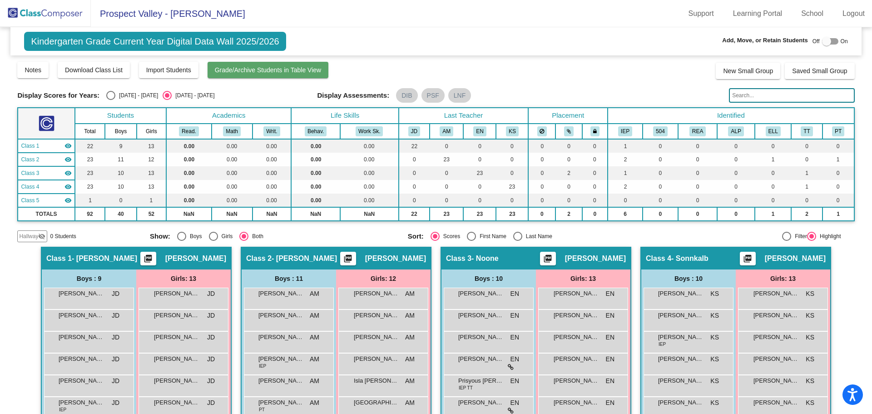
click at [278, 69] on span "Grade/Archive Students in Table View" at bounding box center [268, 69] width 107 height 7
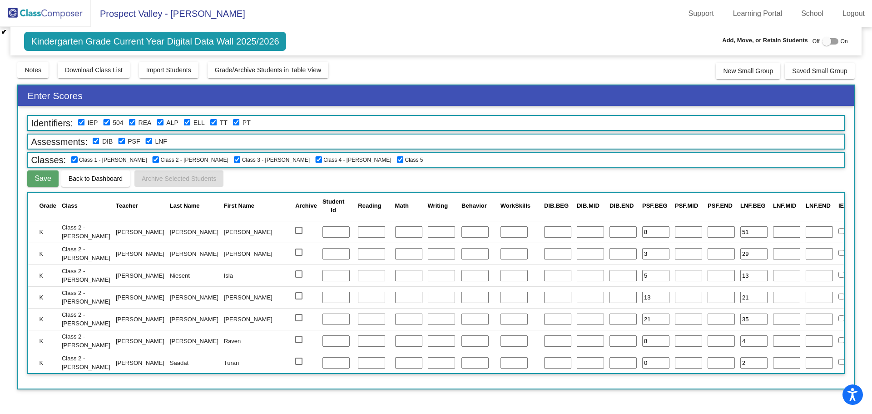
scroll to position [312, 0]
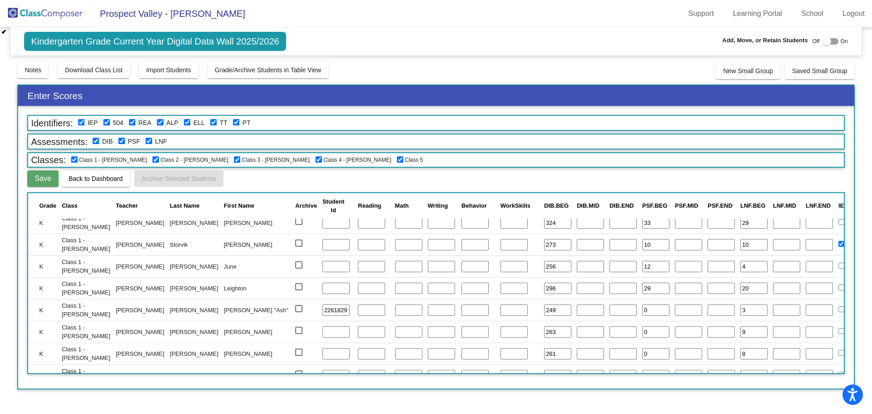
click at [49, 14] on img at bounding box center [45, 13] width 91 height 27
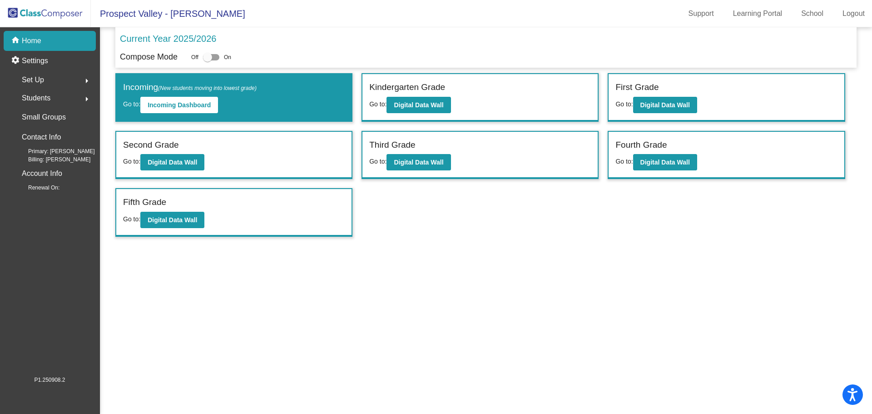
click at [48, 6] on img at bounding box center [45, 13] width 91 height 27
click at [179, 163] on b "Digital Data Wall" at bounding box center [173, 162] width 50 height 7
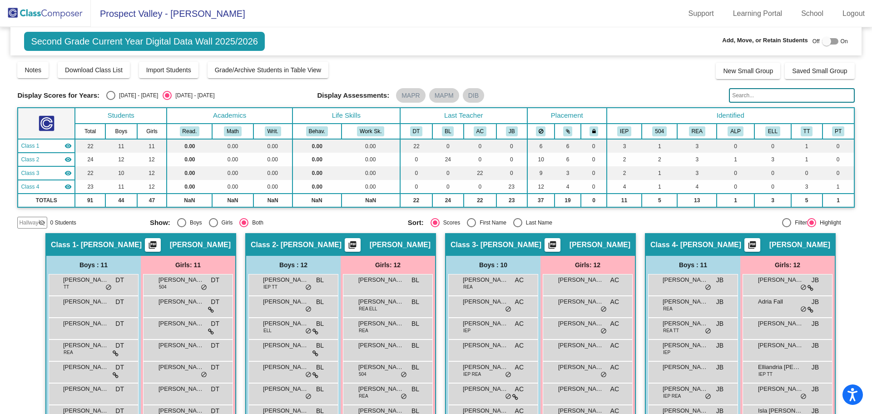
click at [814, 42] on span "Off" at bounding box center [816, 41] width 7 height 8
click at [825, 40] on div at bounding box center [826, 41] width 9 height 9
checkbox input "true"
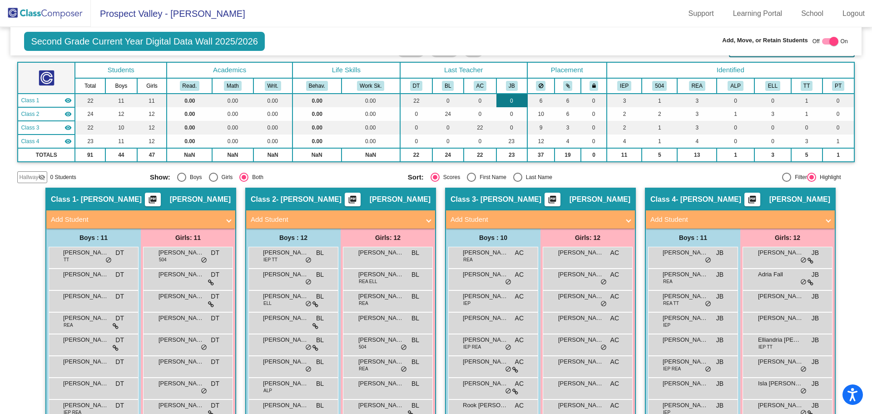
scroll to position [91, 0]
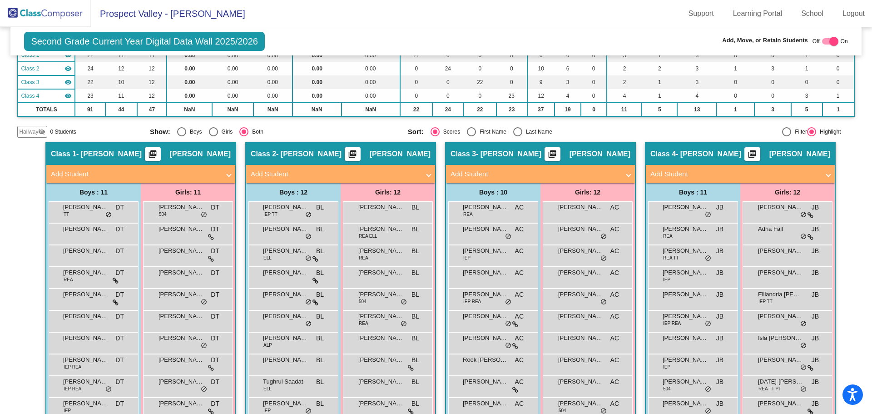
click at [480, 170] on mat-panel-title "Add Student" at bounding box center [535, 174] width 169 height 10
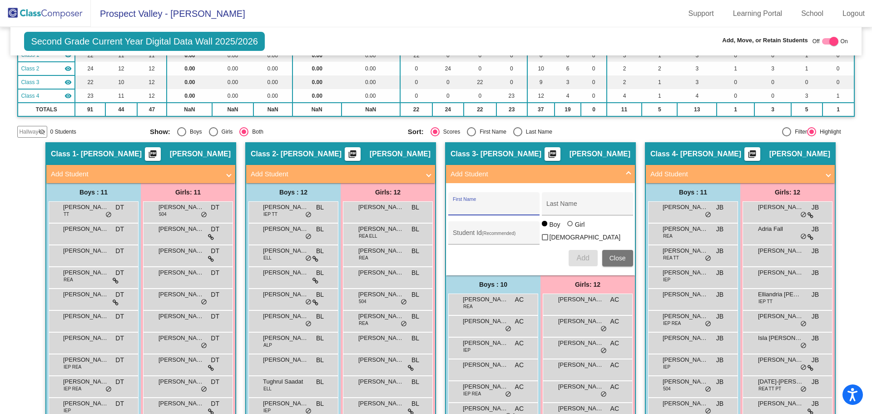
click at [472, 204] on input "First Name" at bounding box center [494, 206] width 82 height 7
type input "[PERSON_NAME]"
click at [456, 235] on input "Student Id (Recommended)" at bounding box center [494, 236] width 82 height 7
click at [513, 233] on input "Student Id (Recommended)" at bounding box center [494, 236] width 82 height 7
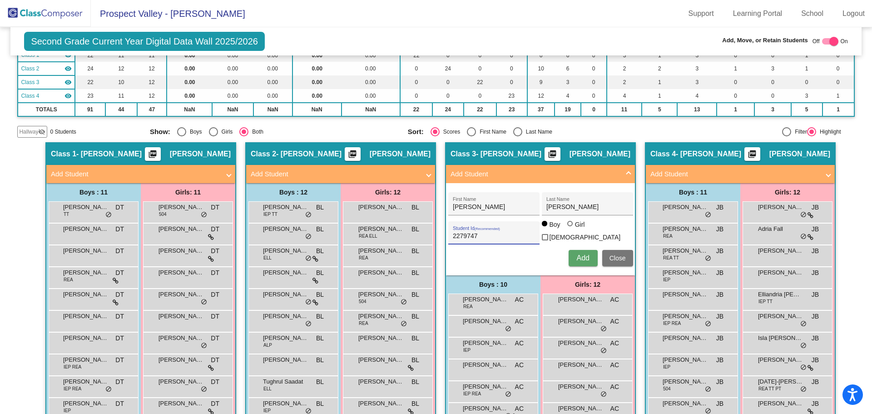
type input "2279747"
click at [578, 258] on span "Add" at bounding box center [582, 258] width 13 height 8
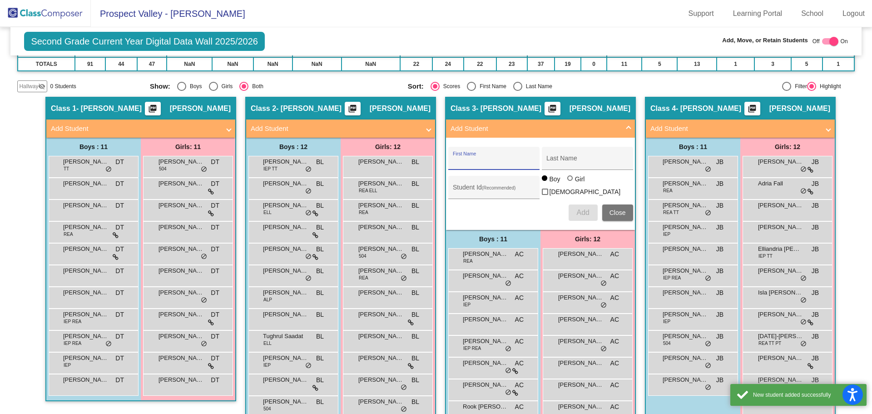
scroll to position [182, 0]
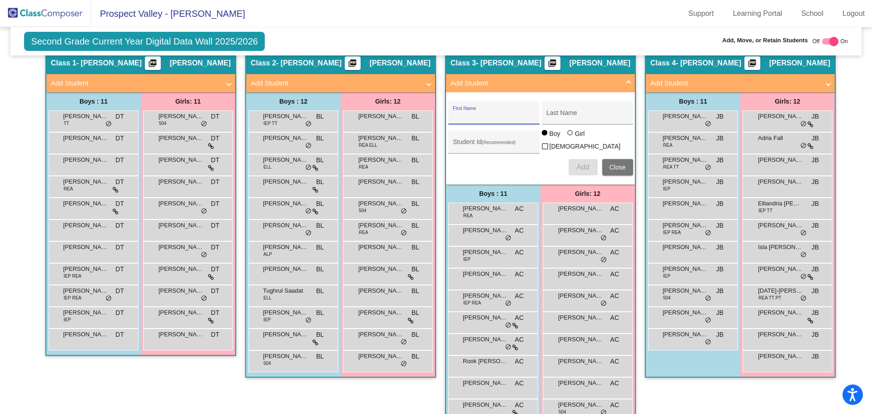
click at [614, 166] on span "Close" at bounding box center [618, 167] width 16 height 7
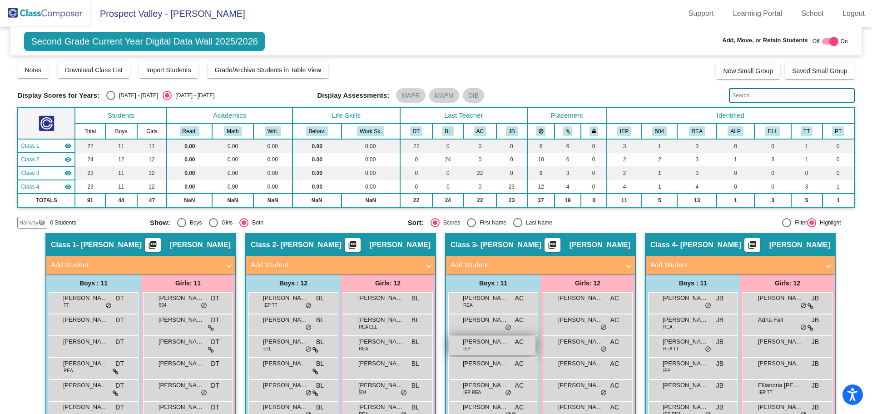
scroll to position [45, 0]
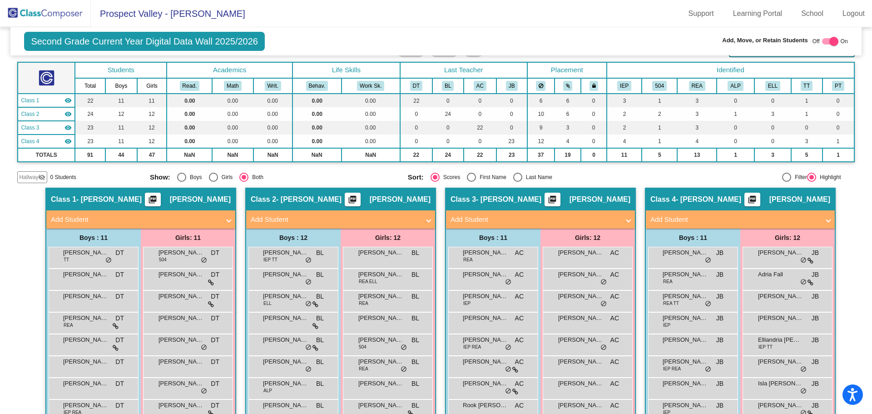
click at [57, 14] on img at bounding box center [45, 13] width 91 height 27
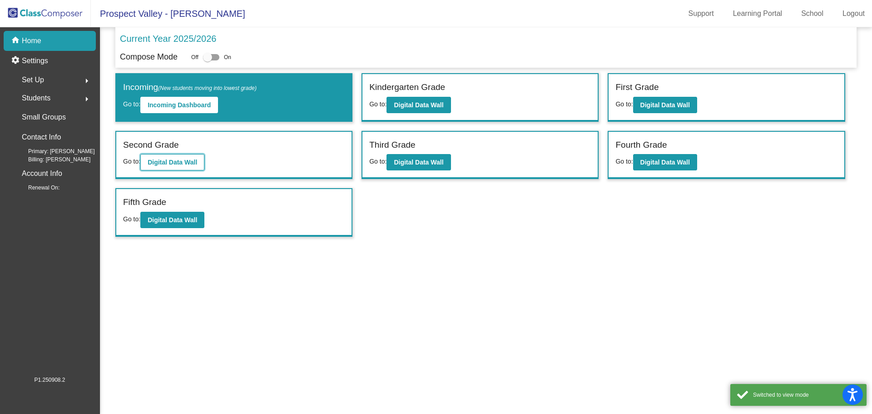
click at [195, 159] on b "Digital Data Wall" at bounding box center [173, 162] width 50 height 7
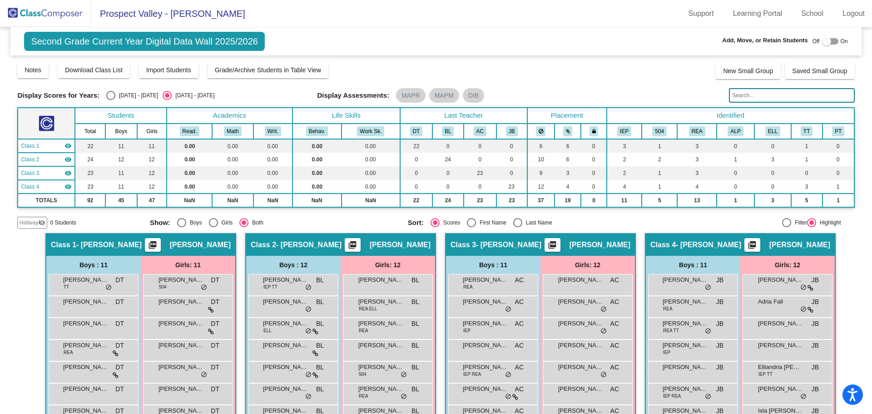
click at [41, 15] on img at bounding box center [45, 13] width 91 height 27
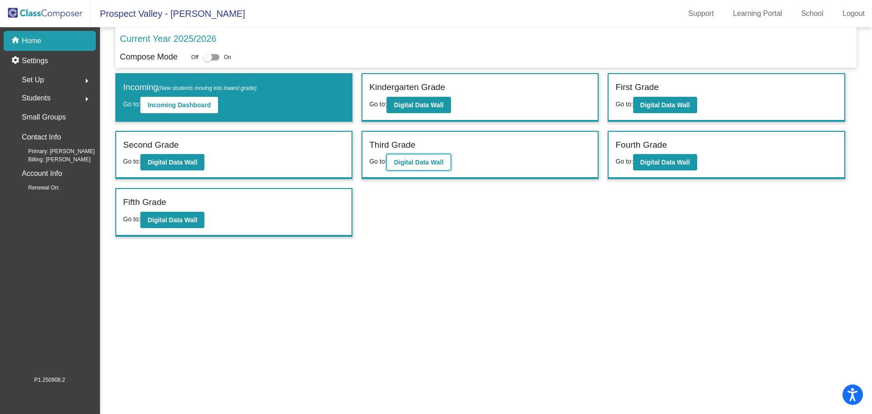
click at [421, 160] on b "Digital Data Wall" at bounding box center [419, 162] width 50 height 7
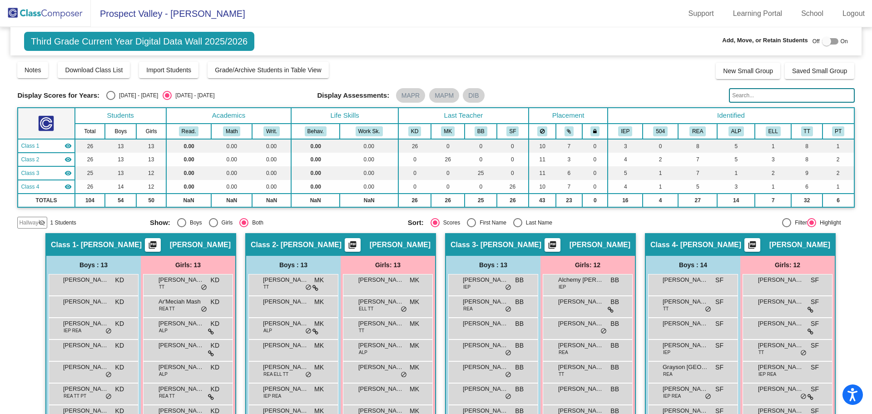
click at [35, 226] on span "Hallway" at bounding box center [28, 222] width 19 height 8
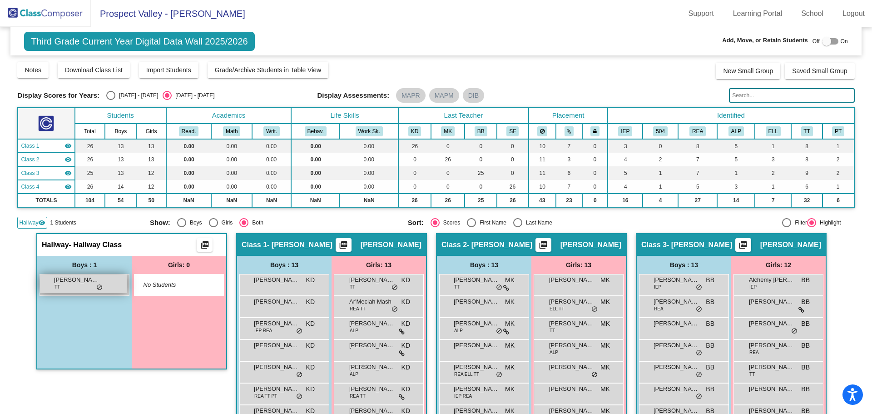
click at [63, 286] on div "[PERSON_NAME] TT lock do_not_disturb_alt" at bounding box center [83, 283] width 87 height 19
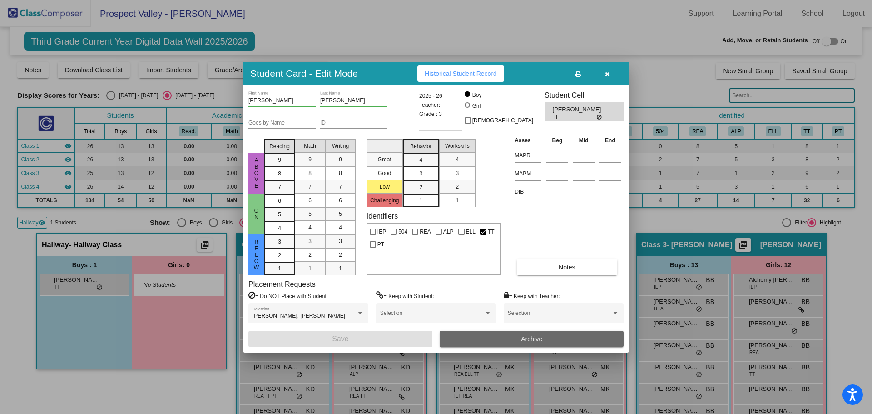
click at [491, 335] on button "Archive" at bounding box center [532, 339] width 184 height 16
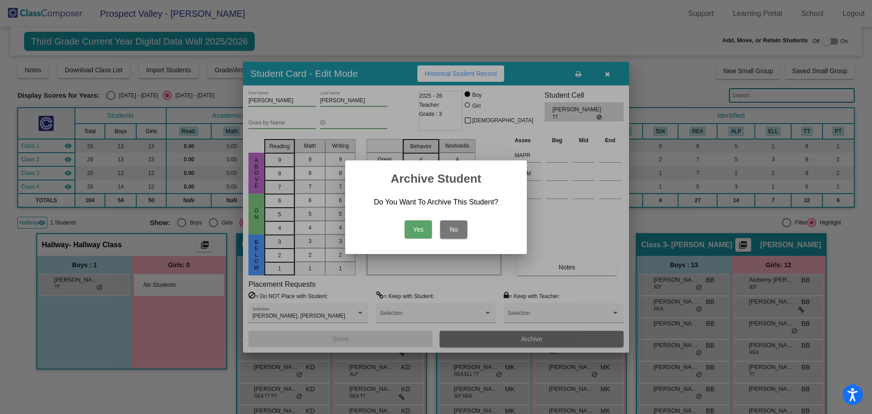
click at [420, 231] on button "Yes" at bounding box center [418, 229] width 27 height 18
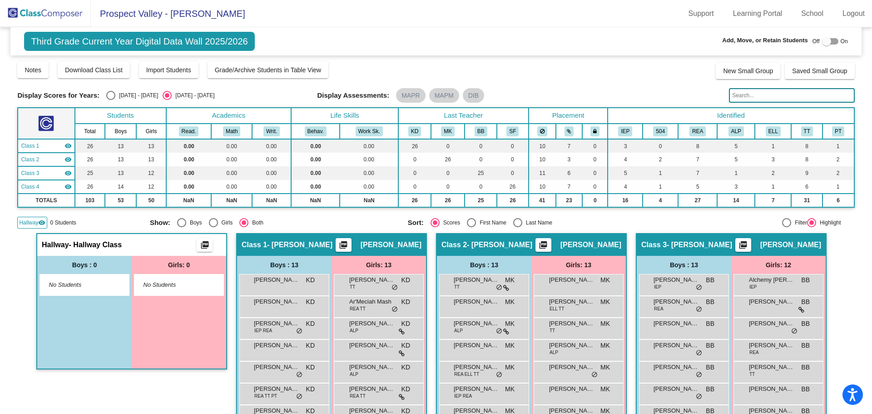
click at [707, 246] on div "Class 3 - [PERSON_NAME] picture_as_pdf [PERSON_NAME]" at bounding box center [731, 245] width 189 height 22
click at [31, 222] on span "Hallway" at bounding box center [28, 222] width 19 height 8
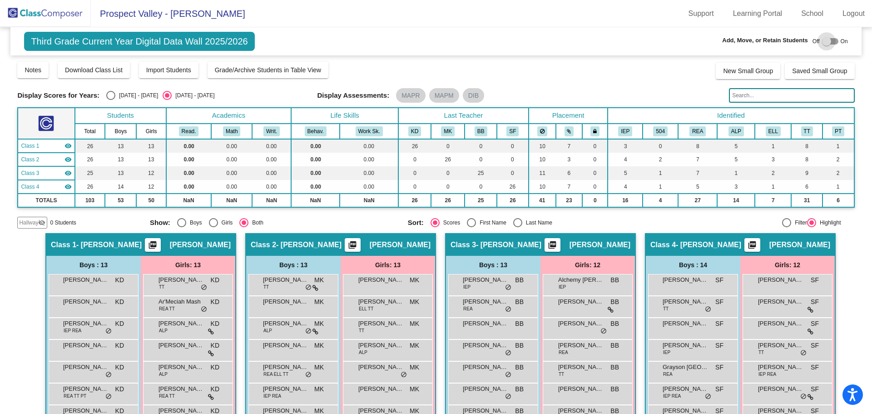
click at [822, 40] on div at bounding box center [826, 41] width 9 height 9
checkbox input "true"
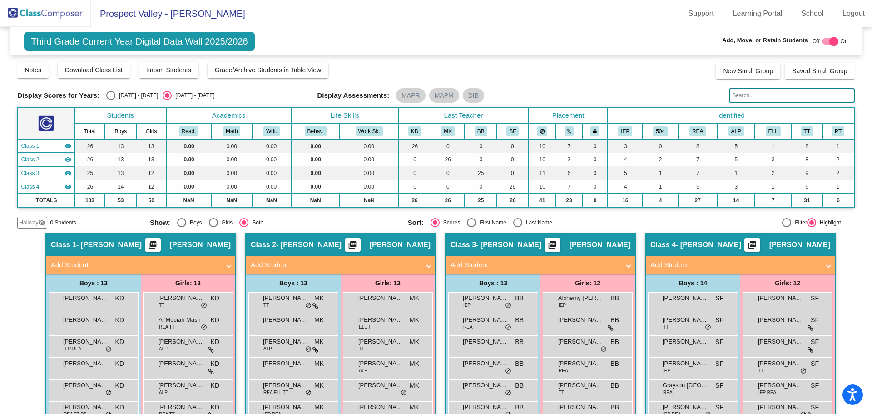
click at [474, 265] on mat-panel-title "Add Student" at bounding box center [535, 265] width 169 height 10
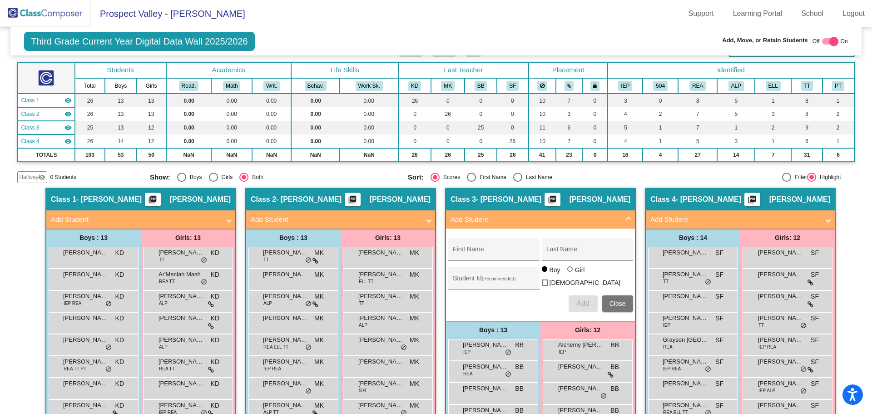
scroll to position [91, 0]
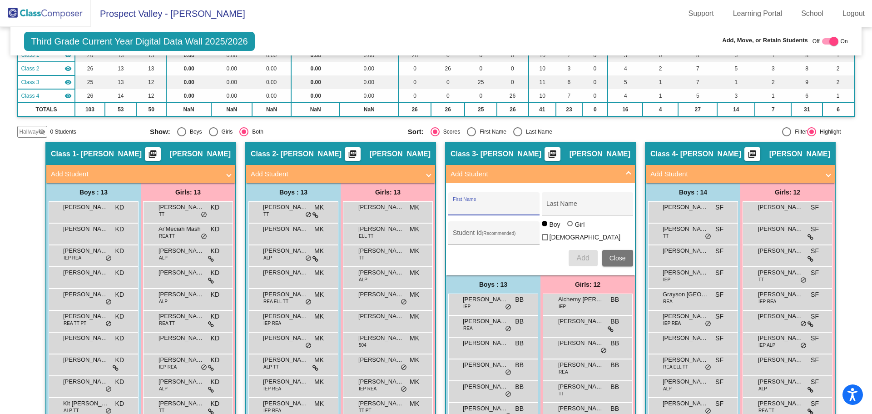
click at [483, 206] on input "First Name" at bounding box center [494, 206] width 82 height 7
type input "[PERSON_NAME]"
click at [457, 238] on input "Student Id (Recommended)" at bounding box center [494, 236] width 82 height 7
type input "2279748"
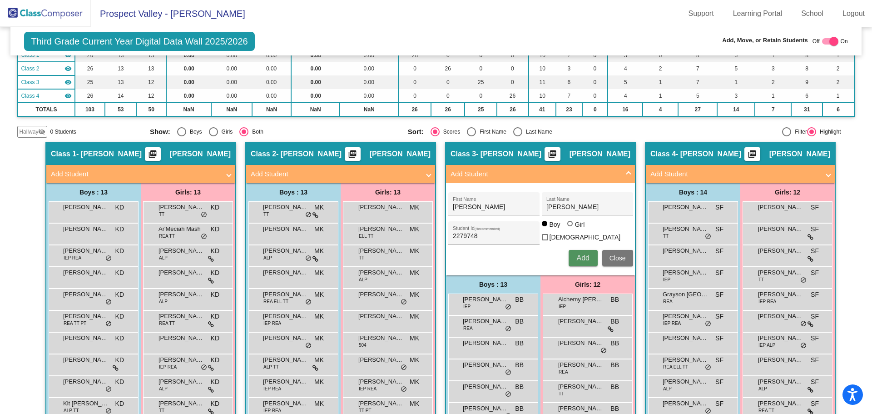
click at [578, 257] on span "Add" at bounding box center [582, 258] width 13 height 8
click at [618, 255] on span "Close" at bounding box center [618, 257] width 16 height 7
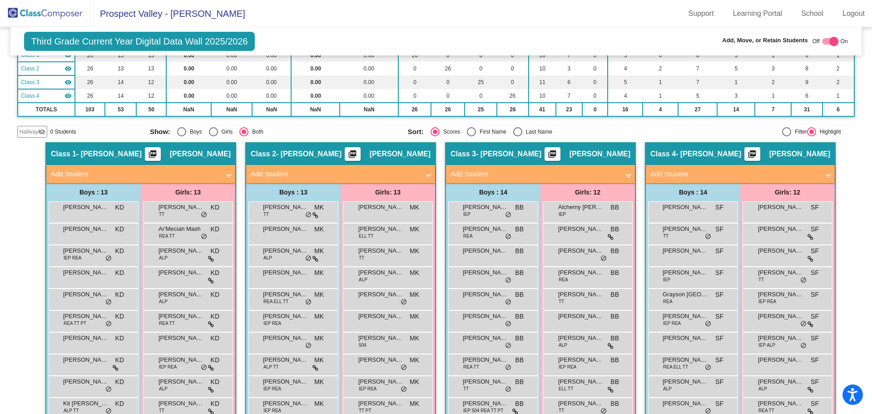
click at [701, 173] on mat-panel-title "Add Student" at bounding box center [734, 174] width 169 height 10
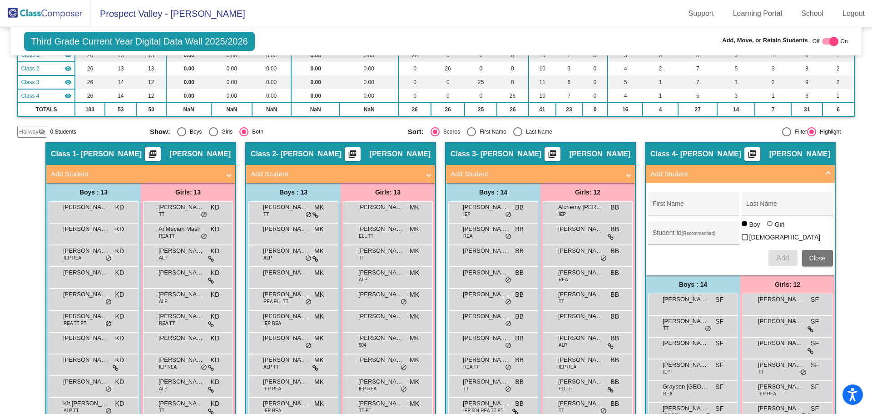
click at [31, 133] on span "Hallway" at bounding box center [28, 132] width 19 height 8
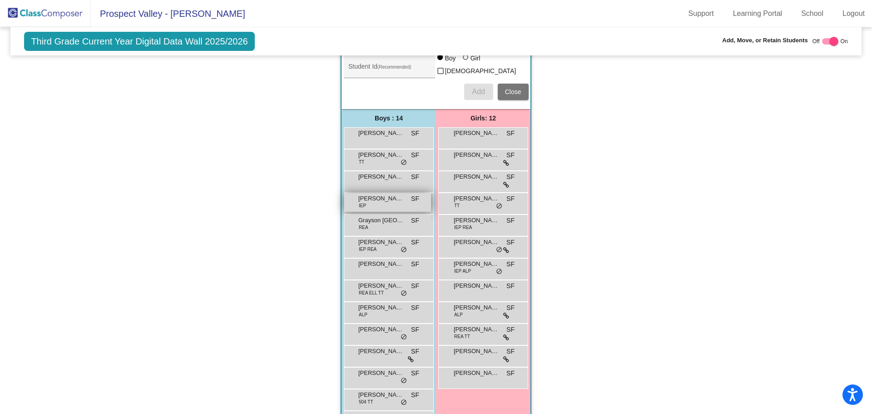
scroll to position [667, 0]
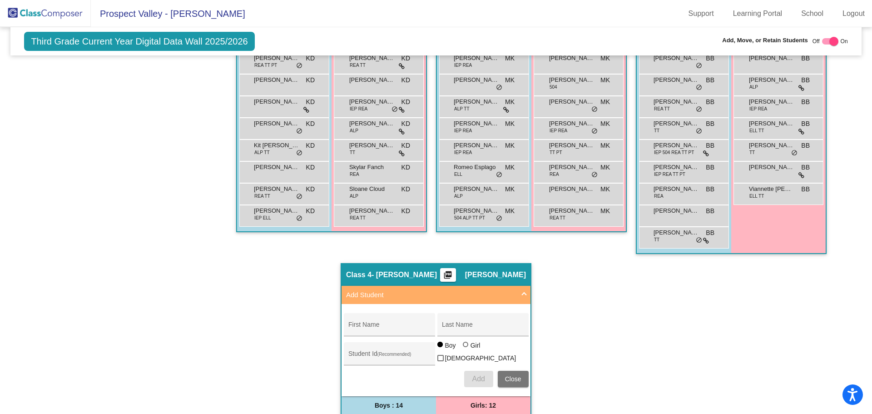
scroll to position [0, 0]
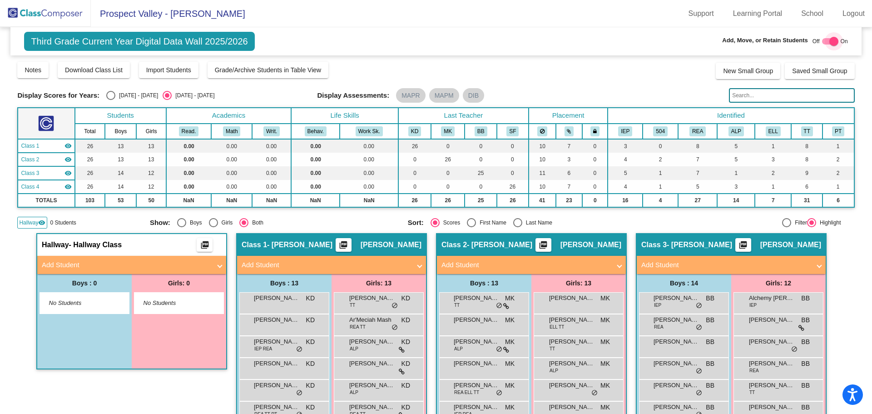
click at [832, 40] on div at bounding box center [833, 41] width 9 height 9
checkbox input "false"
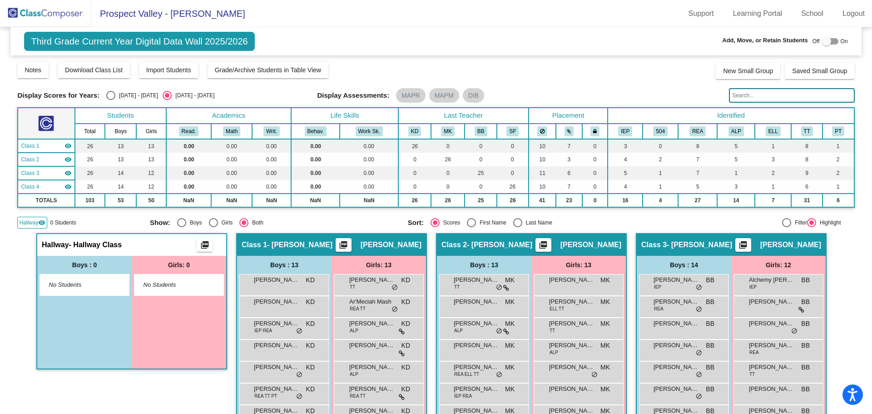
click at [177, 223] on div "Select an option" at bounding box center [181, 222] width 9 height 9
click at [181, 227] on input "Boys" at bounding box center [181, 227] width 0 height 0
radio input "true"
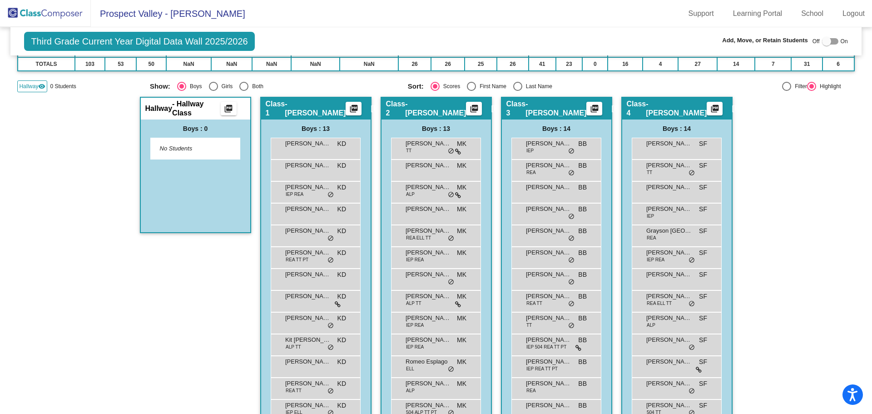
scroll to position [180, 0]
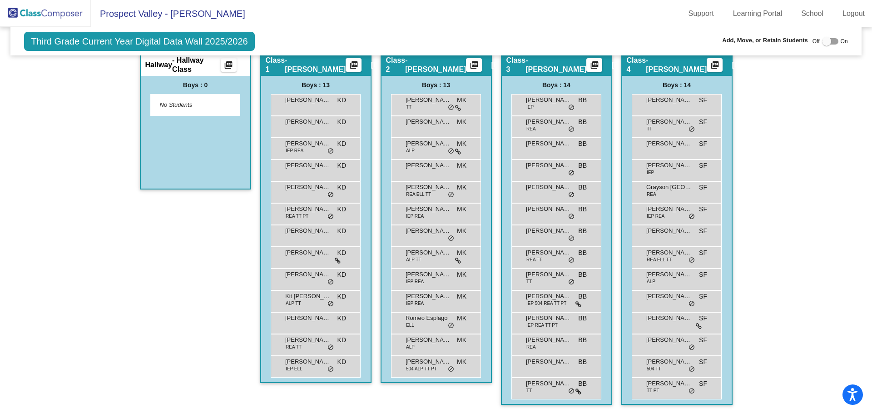
click at [69, 274] on div "Hallway - Hallway Class picture_as_pdf Add Student First Name Last Name Student…" at bounding box center [435, 233] width 837 height 361
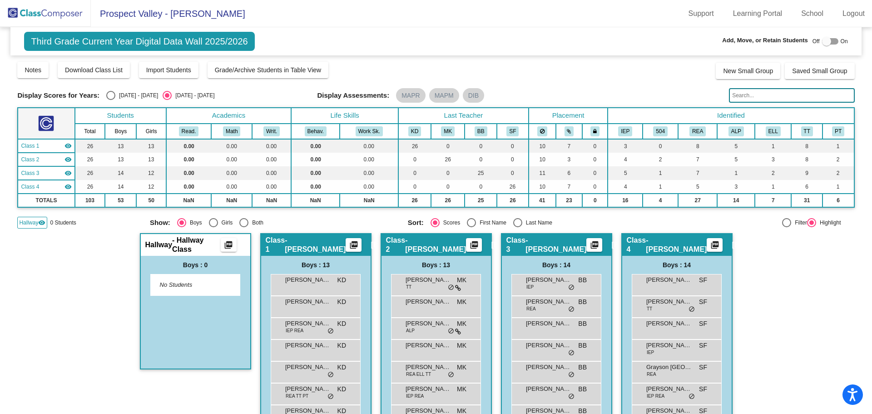
click at [240, 222] on div "Select an option" at bounding box center [243, 222] width 9 height 9
click at [243, 227] on input "Both" at bounding box center [243, 227] width 0 height 0
radio input "true"
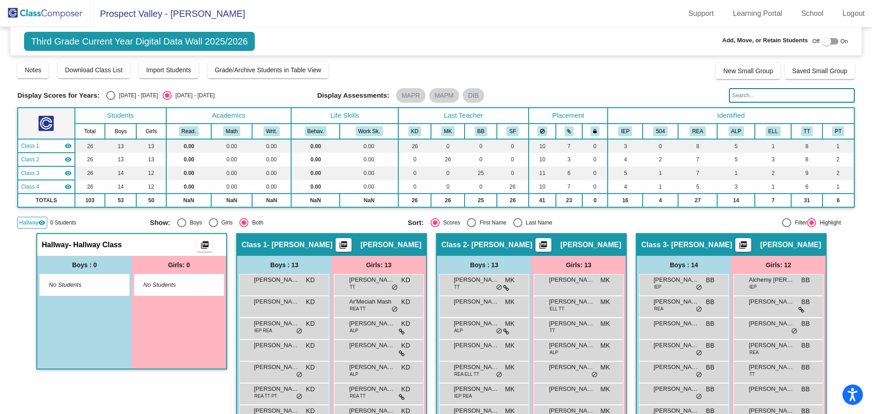
click at [48, 14] on img at bounding box center [45, 13] width 91 height 27
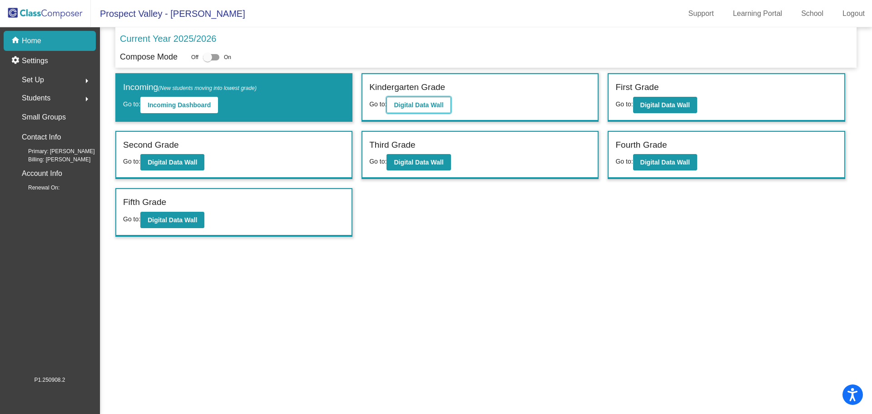
click at [410, 104] on b "Digital Data Wall" at bounding box center [419, 104] width 50 height 7
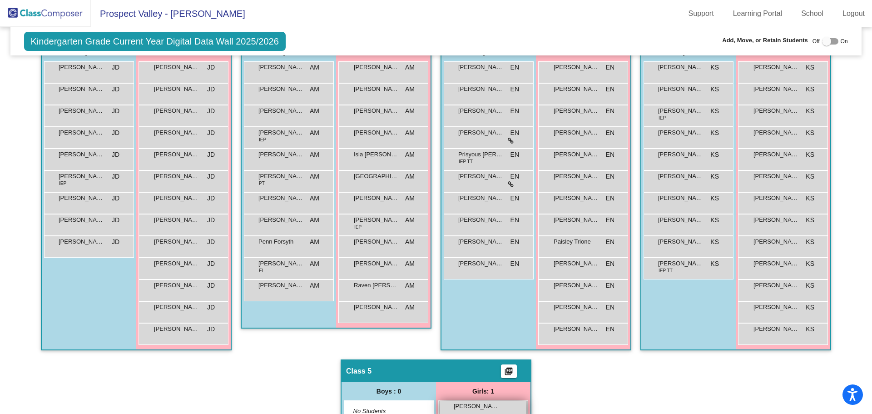
scroll to position [90, 0]
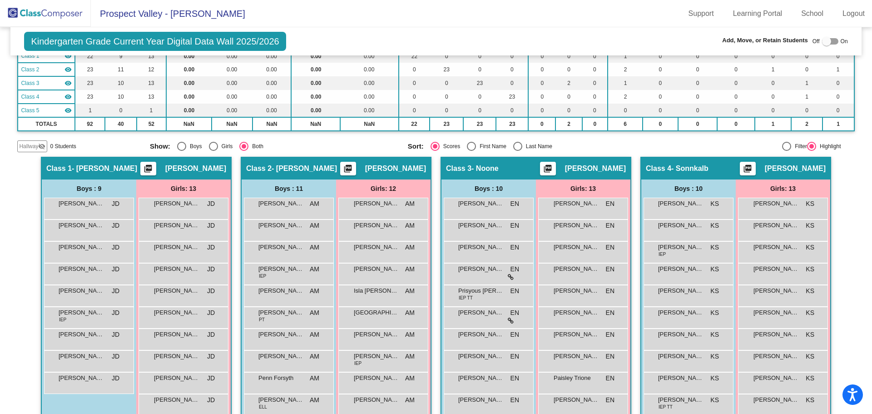
click at [22, 146] on span "Hallway" at bounding box center [28, 146] width 19 height 8
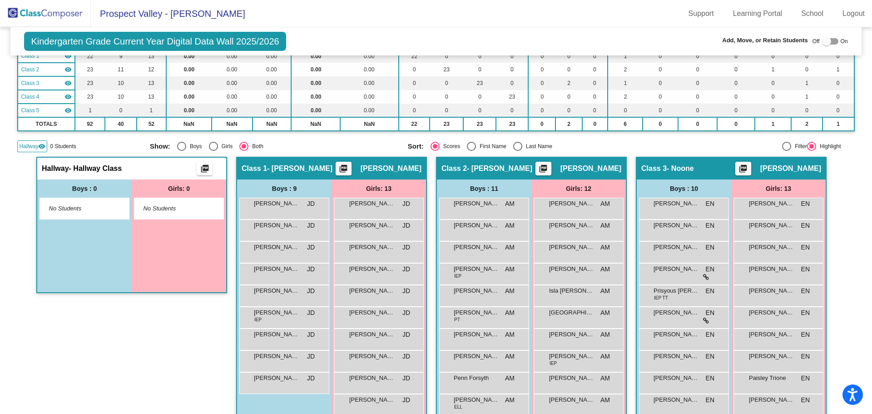
scroll to position [317, 0]
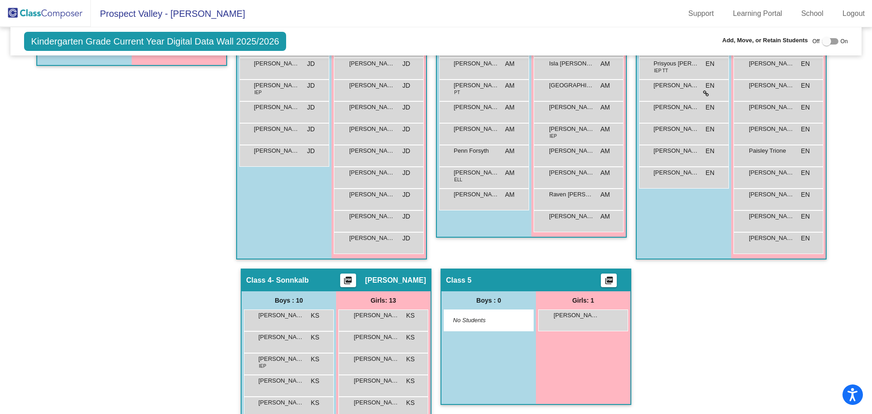
drag, startPoint x: 581, startPoint y: 322, endPoint x: 170, endPoint y: 56, distance: 490.1
click at [169, 59] on div "Hallway - Hallway Class picture_as_pdf Add Student First Name Last Name Student…" at bounding box center [435, 269] width 837 height 678
click at [719, 342] on div "Hallway - Hallway Class picture_as_pdf Add Student First Name Last Name Student…" at bounding box center [435, 269] width 837 height 678
click at [580, 320] on div "[PERSON_NAME] lock do_not_disturb_alt" at bounding box center [583, 319] width 87 height 19
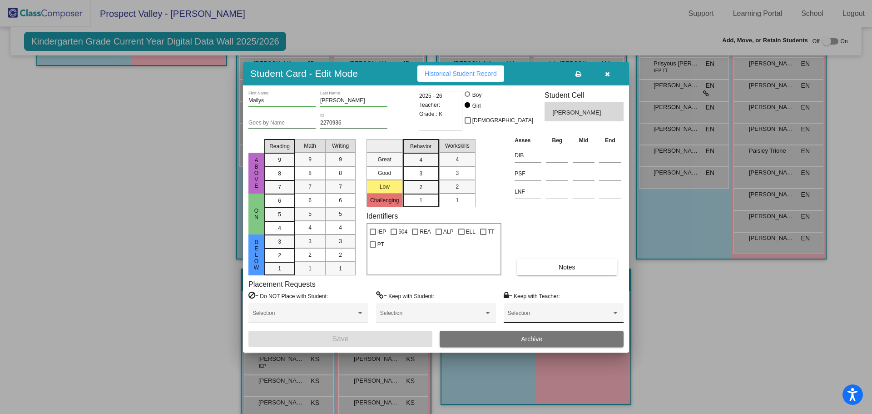
click at [568, 316] on span at bounding box center [560, 316] width 104 height 6
click at [568, 316] on span "None" at bounding box center [564, 316] width 112 height 16
click at [726, 330] on div at bounding box center [436, 207] width 872 height 414
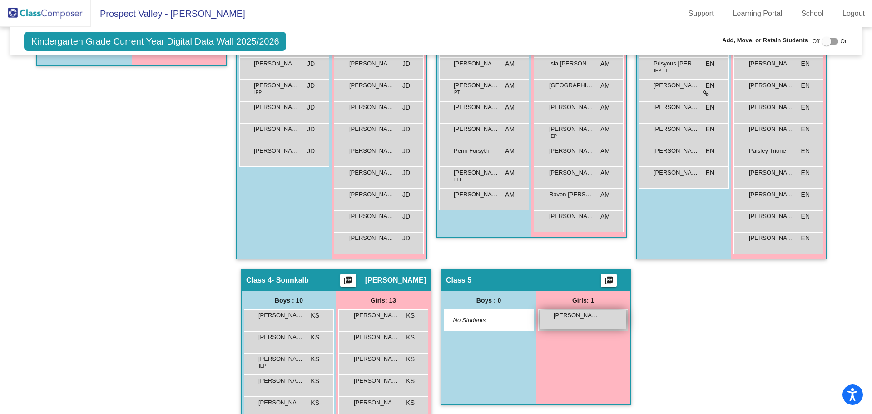
click at [575, 324] on div "[PERSON_NAME] lock do_not_disturb_alt" at bounding box center [583, 319] width 87 height 19
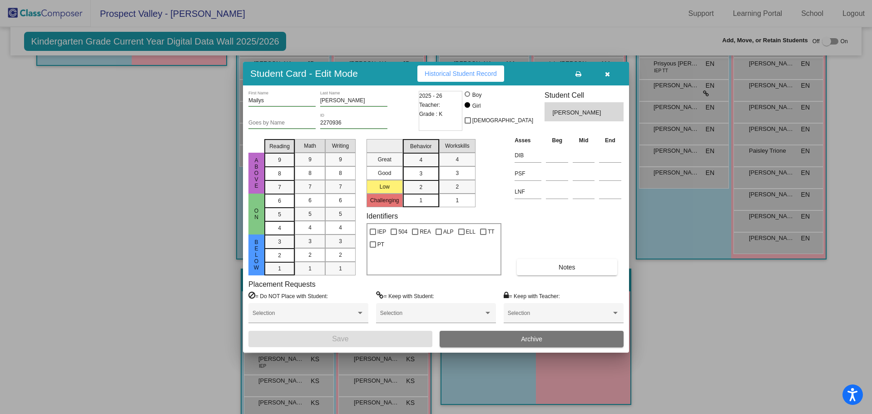
click at [434, 108] on span "Teacher:" at bounding box center [429, 104] width 21 height 9
click at [580, 74] on icon at bounding box center [578, 74] width 6 height 6
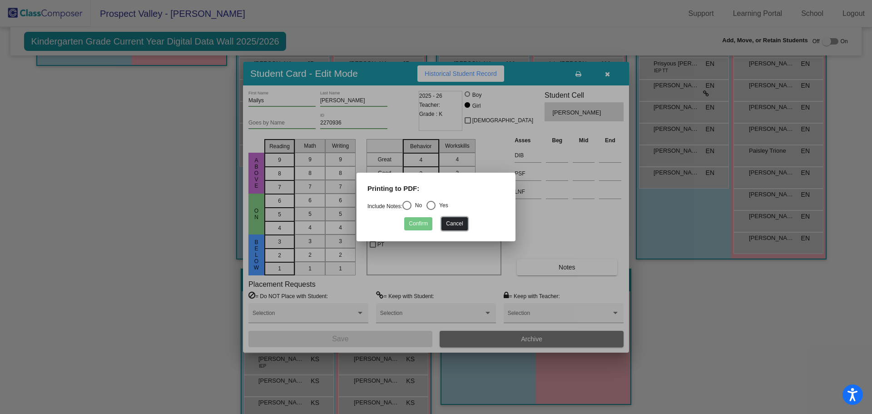
click at [455, 225] on button "Cancel" at bounding box center [454, 223] width 26 height 13
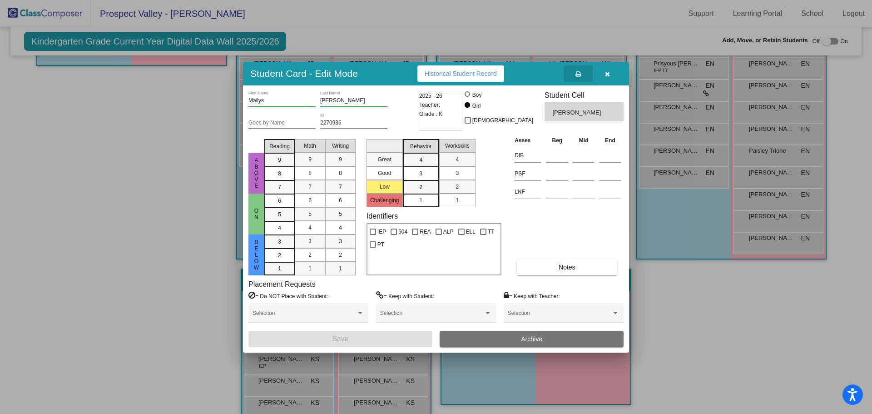
click at [737, 311] on div at bounding box center [436, 207] width 872 height 414
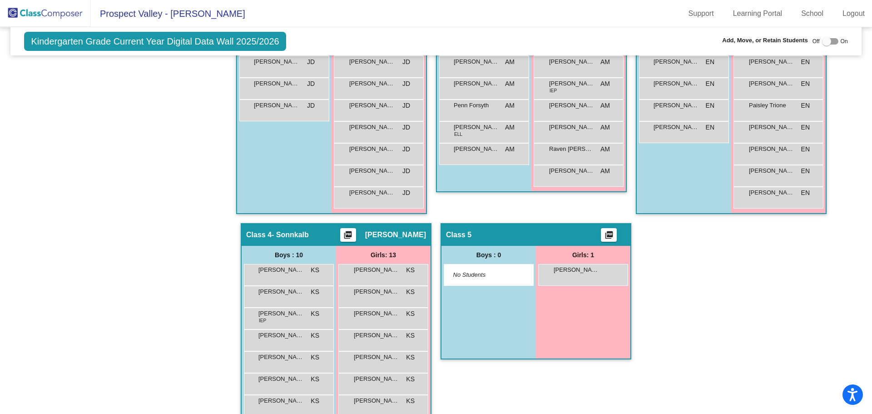
scroll to position [408, 0]
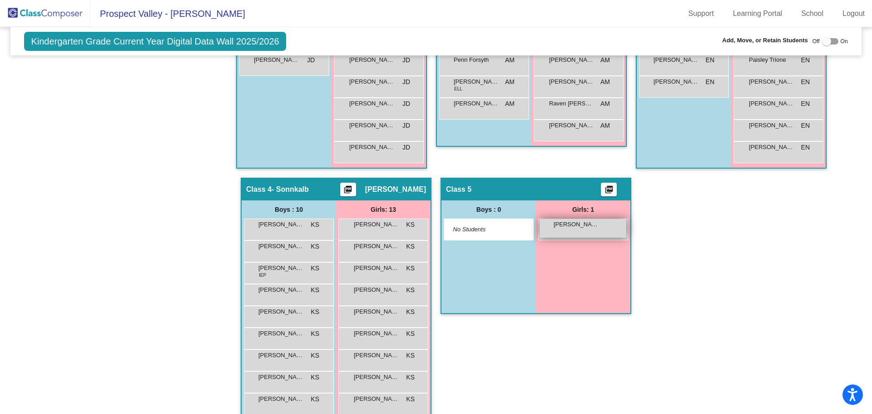
click at [558, 228] on span "[PERSON_NAME]" at bounding box center [576, 224] width 45 height 9
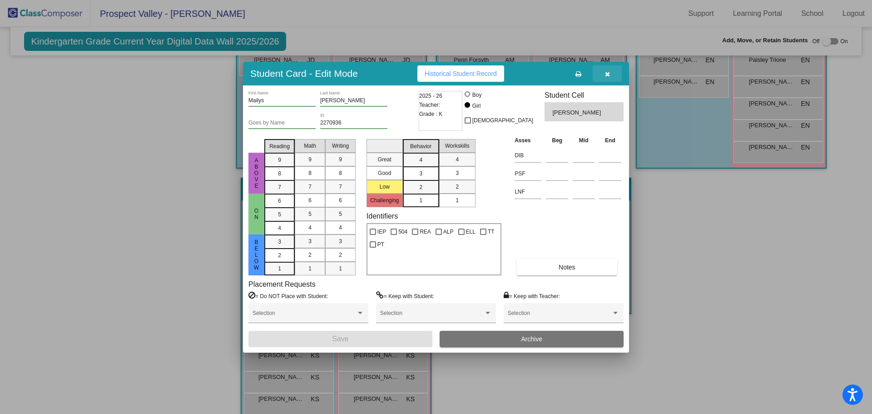
click at [608, 71] on icon "button" at bounding box center [607, 74] width 5 height 6
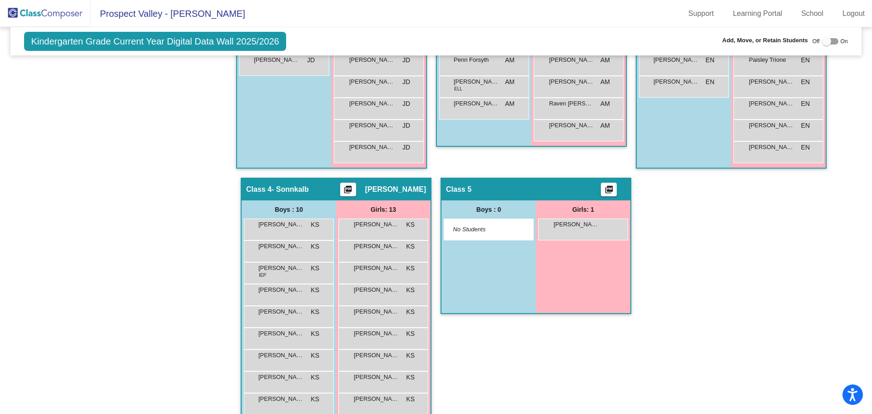
drag, startPoint x: 583, startPoint y: 230, endPoint x: 566, endPoint y: 405, distance: 175.6
click at [566, 405] on div "Class 5 picture_as_pdf Add Student First Name Last Name Student Id (Recommended…" at bounding box center [536, 347] width 191 height 339
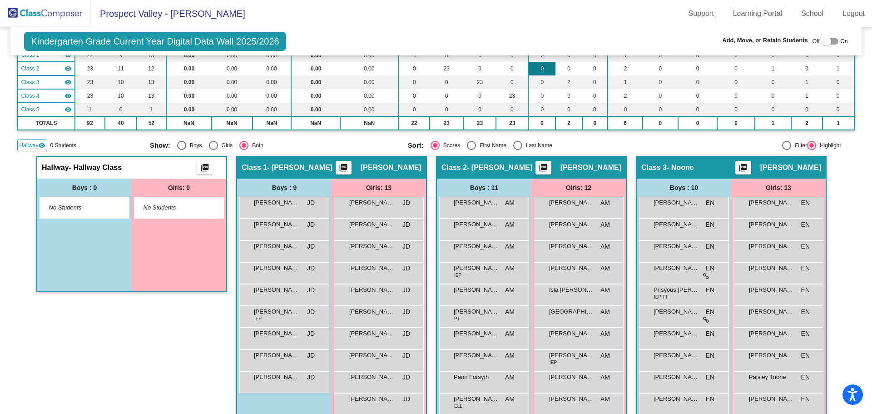
scroll to position [136, 0]
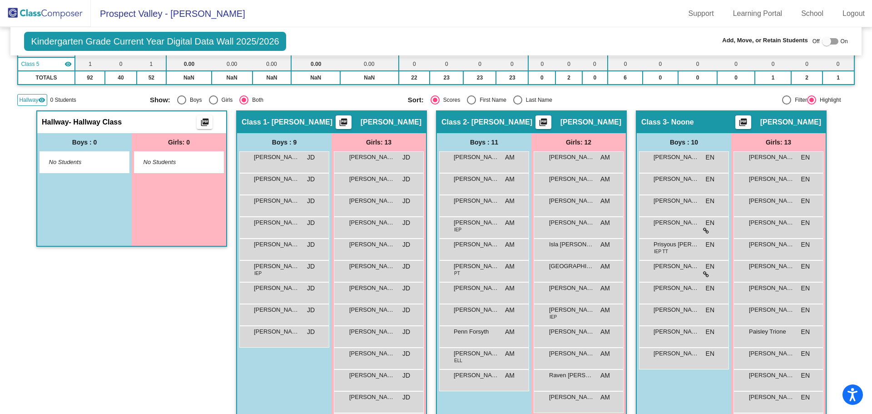
click at [782, 101] on div at bounding box center [786, 99] width 9 height 9
click at [786, 104] on input "Filter" at bounding box center [786, 104] width 0 height 0
radio input "true"
click at [807, 98] on div at bounding box center [811, 99] width 9 height 9
click at [811, 104] on input "Highlight" at bounding box center [811, 104] width 0 height 0
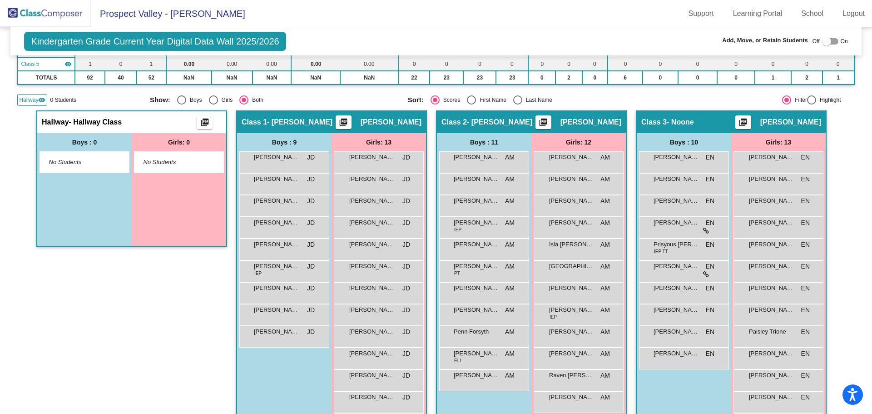
radio input "true"
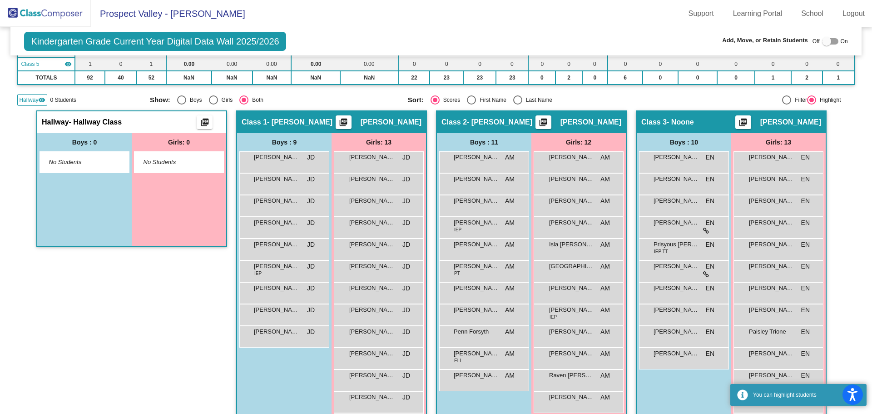
click at [111, 337] on div "Hallway - Hallway Class picture_as_pdf Add Student First Name Last Name Student…" at bounding box center [131, 279] width 191 height 339
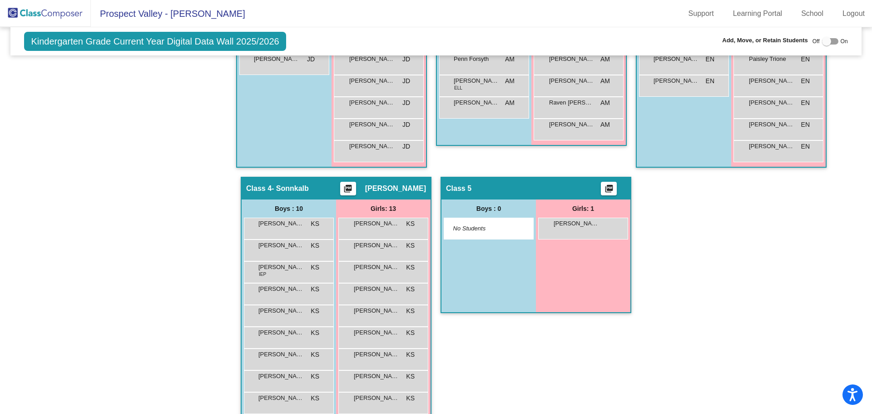
scroll to position [318, 0]
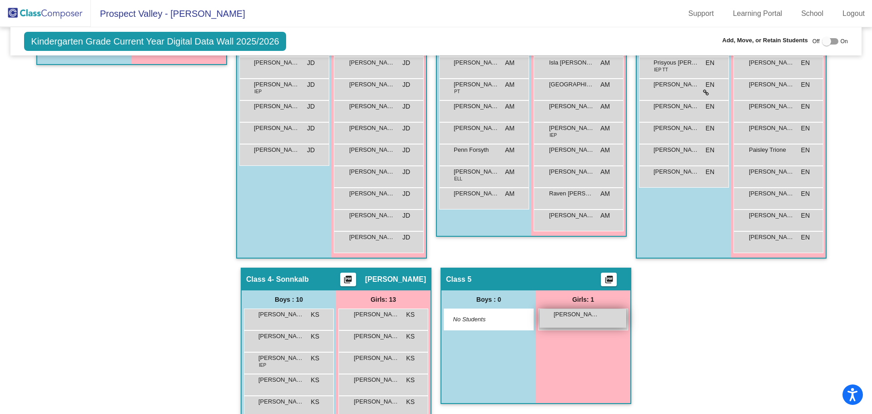
click at [566, 317] on span "[PERSON_NAME]" at bounding box center [576, 314] width 45 height 9
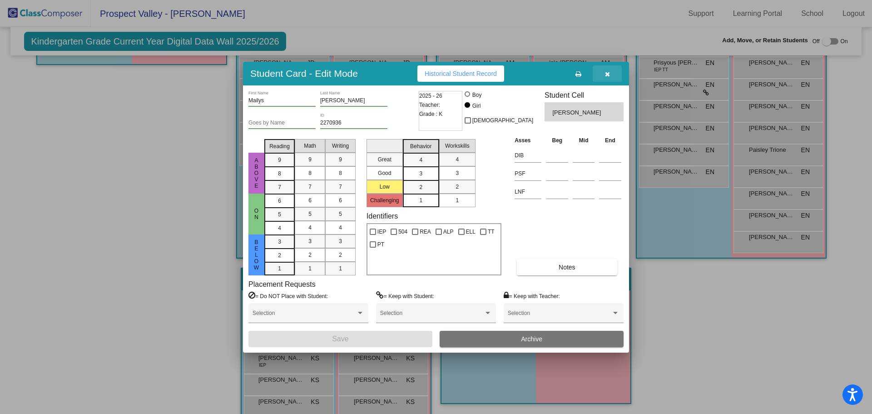
click at [608, 71] on icon "button" at bounding box center [607, 74] width 5 height 6
